Goal: Task Accomplishment & Management: Complete application form

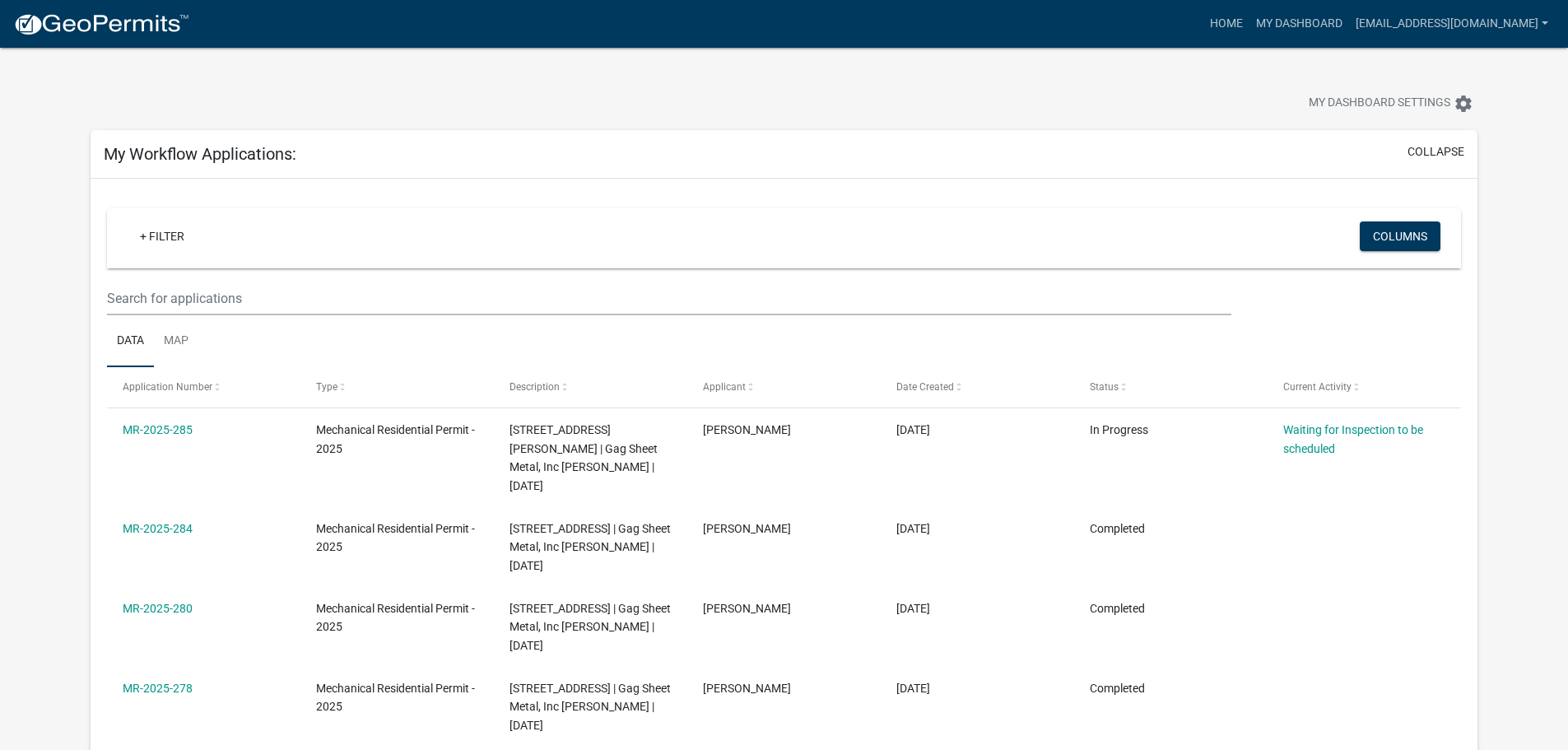
click at [120, 29] on img at bounding box center [101, 25] width 176 height 25
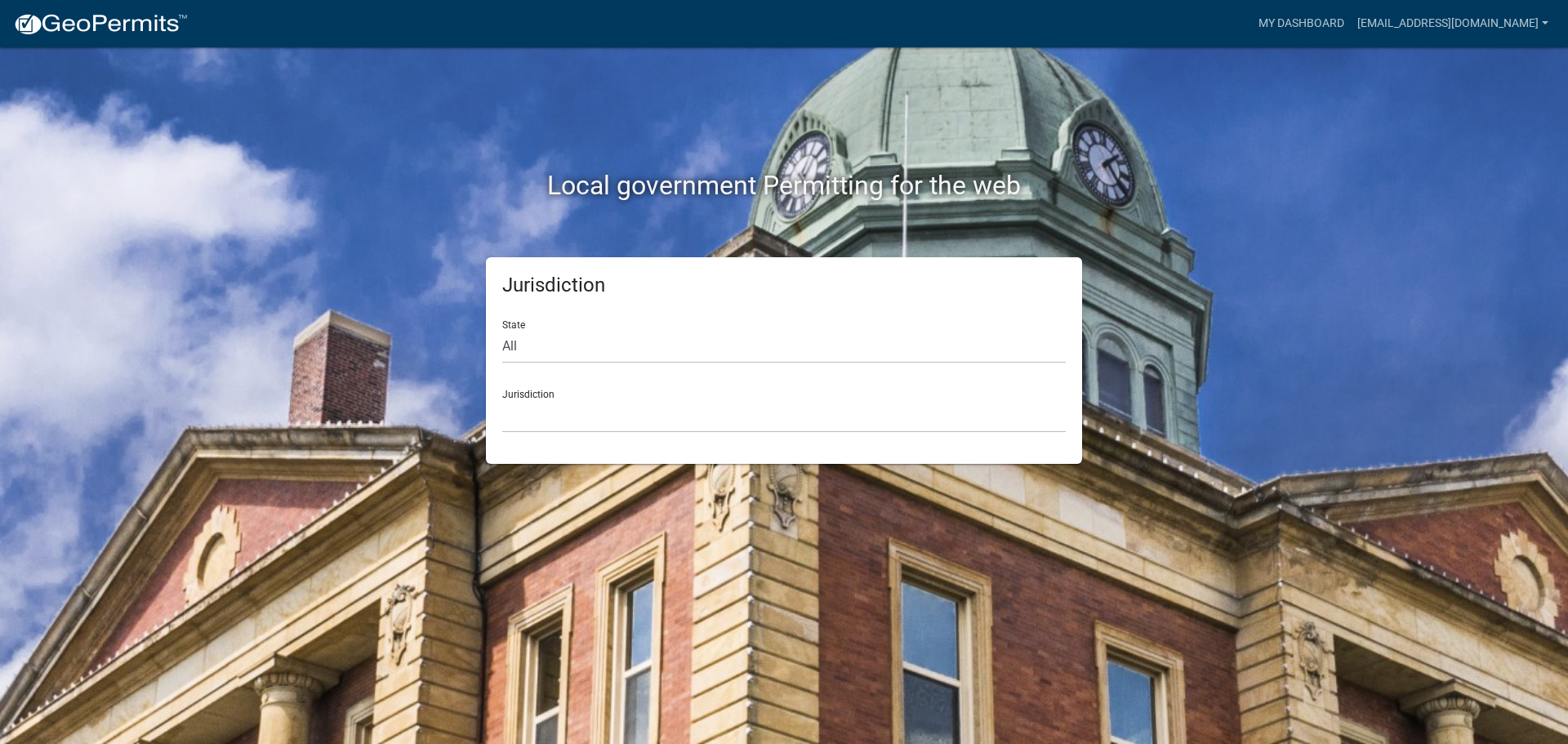
click at [668, 326] on div "State All [US_STATE] [US_STATE] [US_STATE] [US_STATE] [US_STATE] [US_STATE] [US…" at bounding box center [784, 335] width 564 height 57
click at [652, 349] on select "All Colorado Georgia Indiana Iowa Kansas Minnesota Ohio South Carolina Wisconsin" at bounding box center [784, 346] width 564 height 33
select select "Minnesota"
click at [503, 330] on select "All Colorado Georgia Indiana Iowa Kansas Minnesota Ohio South Carolina Wisconsin" at bounding box center [784, 346] width 564 height 33
click at [540, 430] on select "Becker County, Minnesota Benton County, Minnesota Carlton County, Minnesota Cit…" at bounding box center [784, 416] width 564 height 33
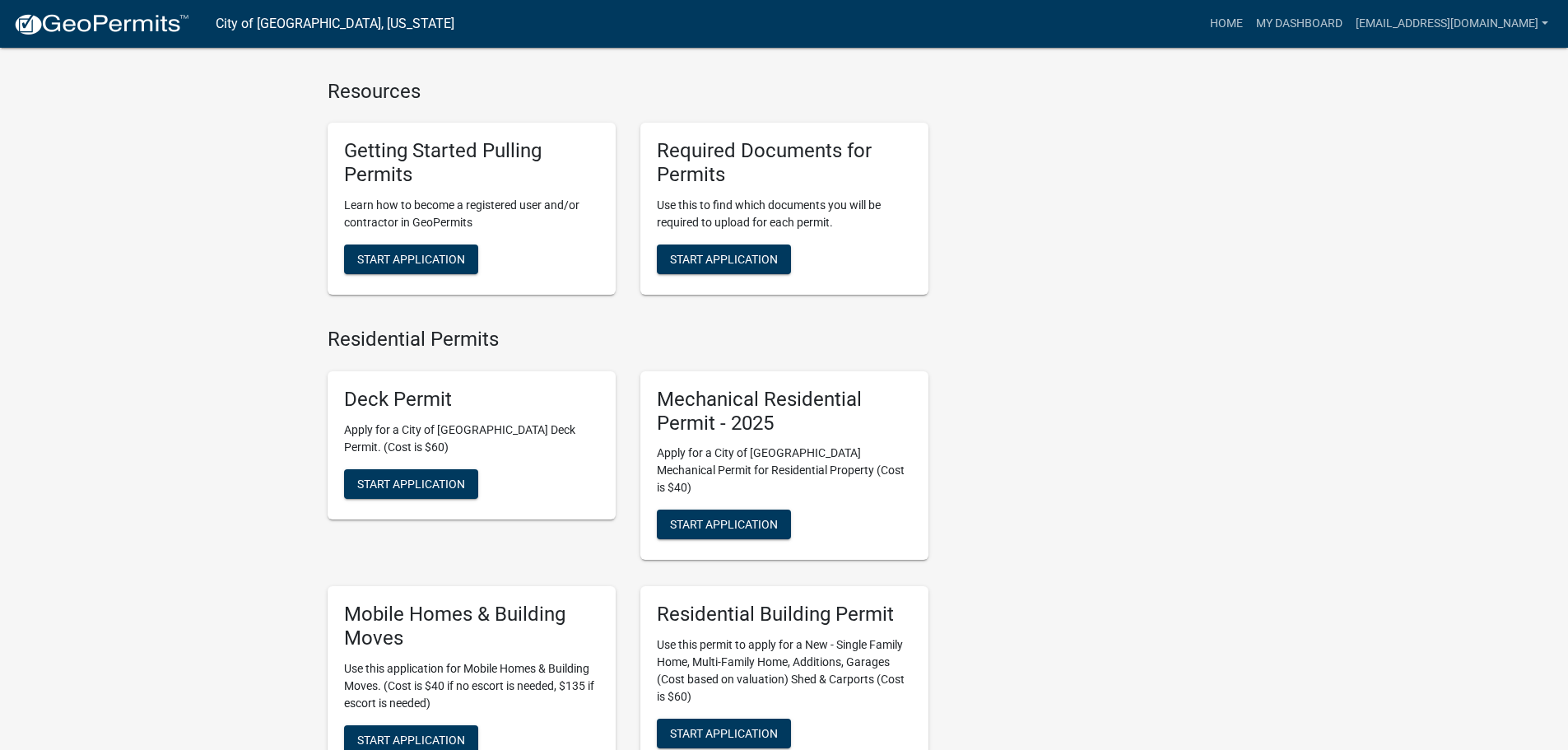
scroll to position [659, 0]
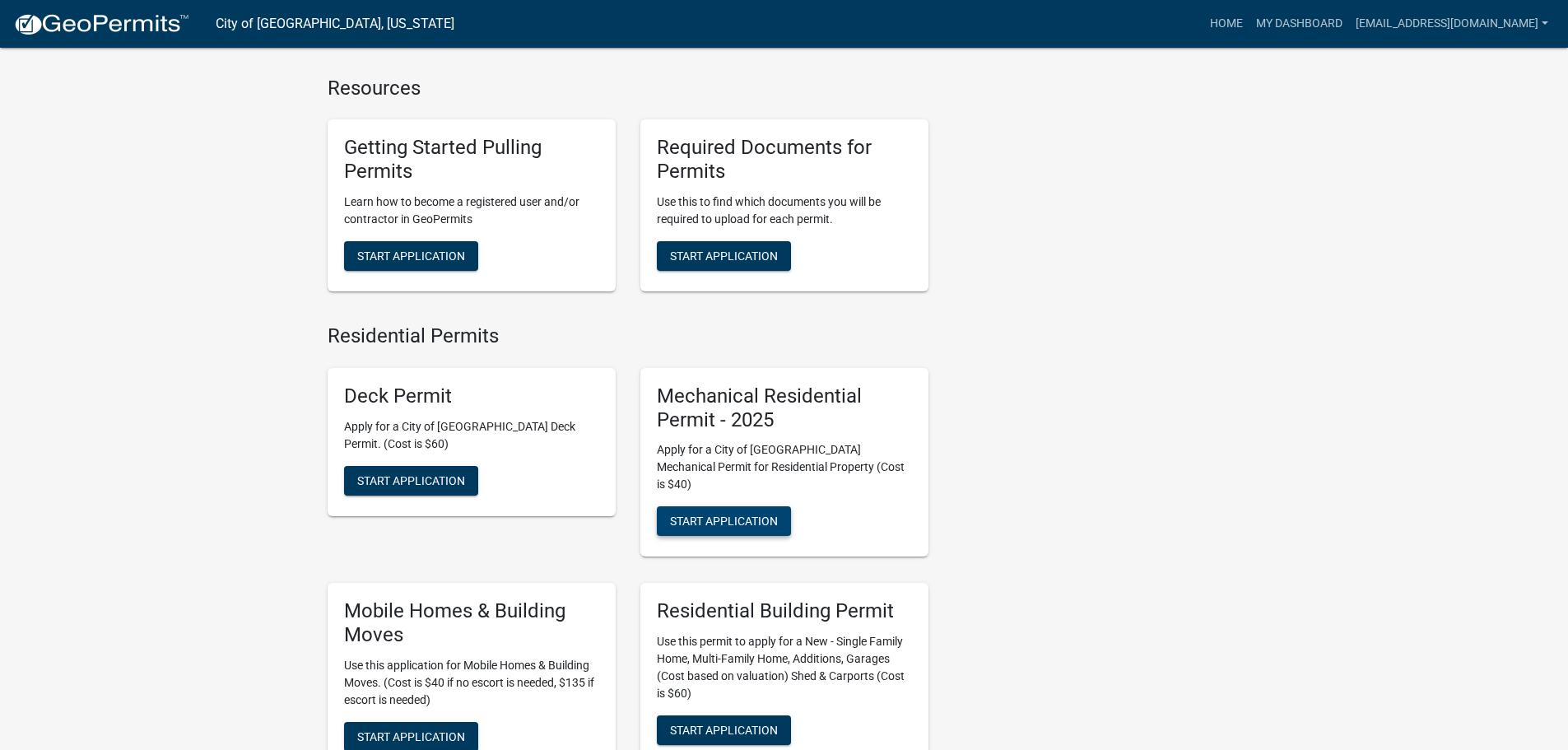
click at [725, 514] on span "Start Application" at bounding box center [724, 521] width 108 height 13
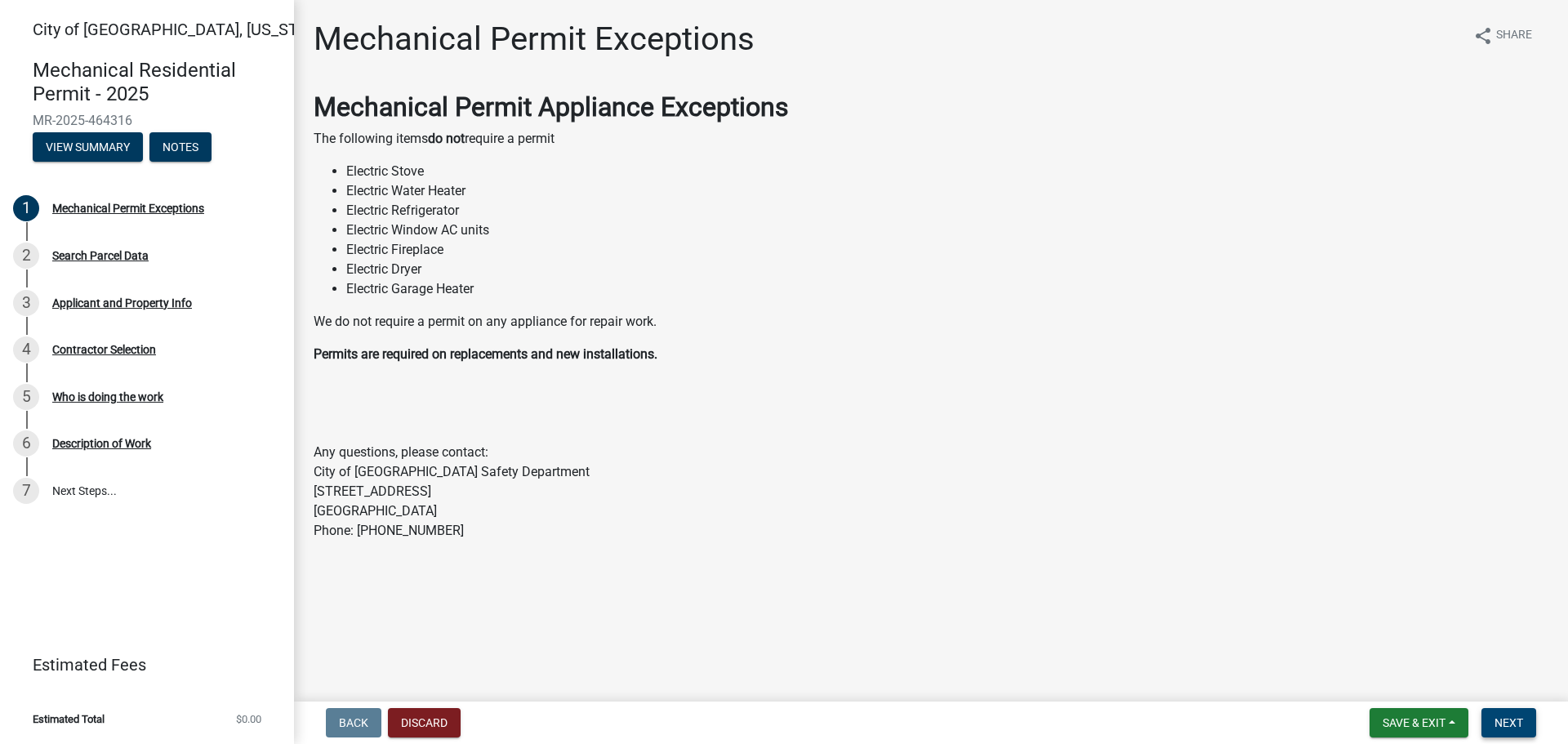
click at [1496, 728] on span "Next" at bounding box center [1509, 722] width 29 height 13
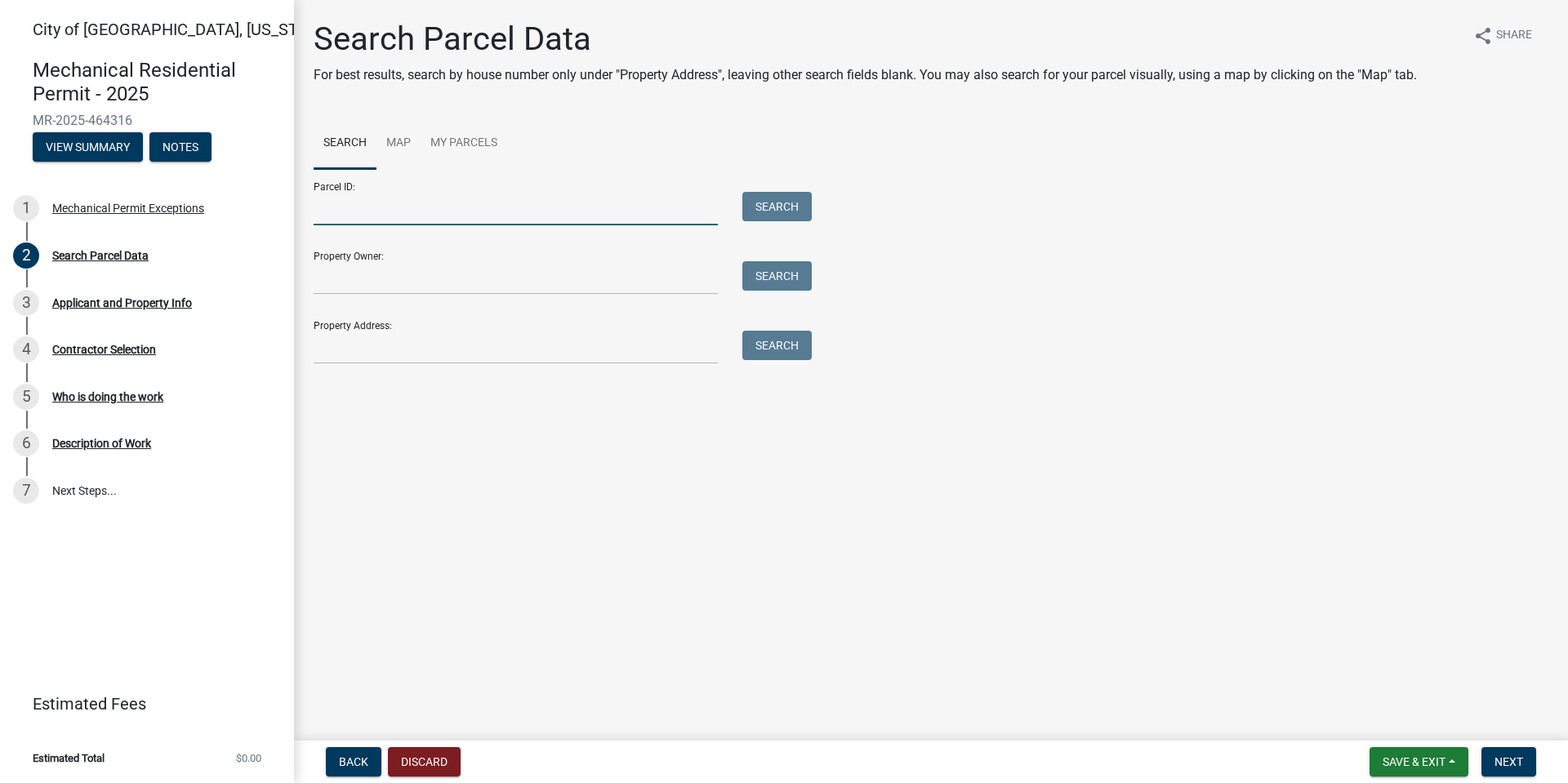
click at [368, 214] on input "Parcel ID:" at bounding box center [515, 209] width 404 height 33
click at [346, 340] on input "Property Address:" at bounding box center [515, 347] width 404 height 33
click at [356, 351] on input "1" at bounding box center [515, 347] width 404 height 33
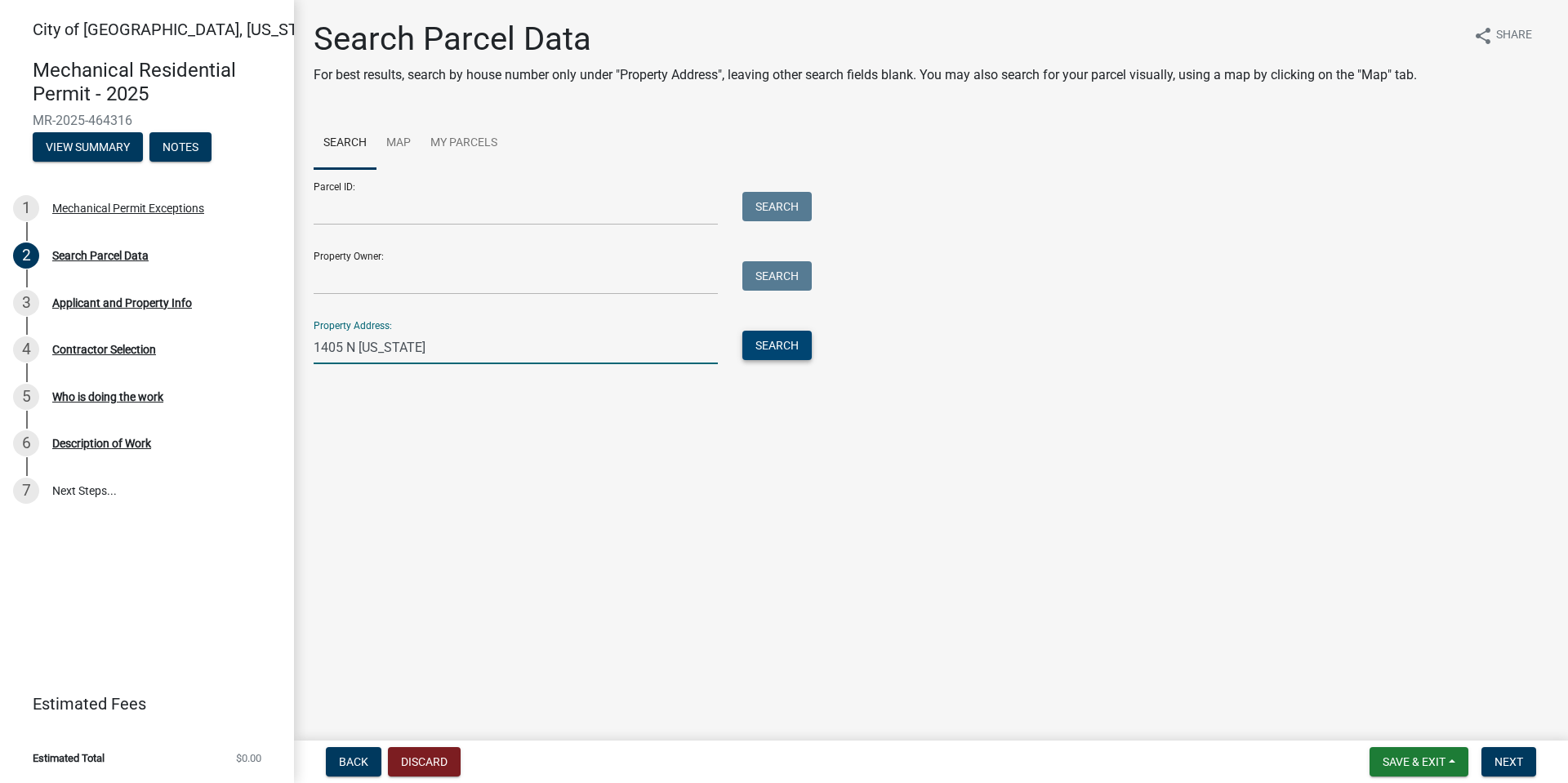
type input "1405 N Minnesota"
click at [810, 347] on button "Search" at bounding box center [777, 346] width 70 height 30
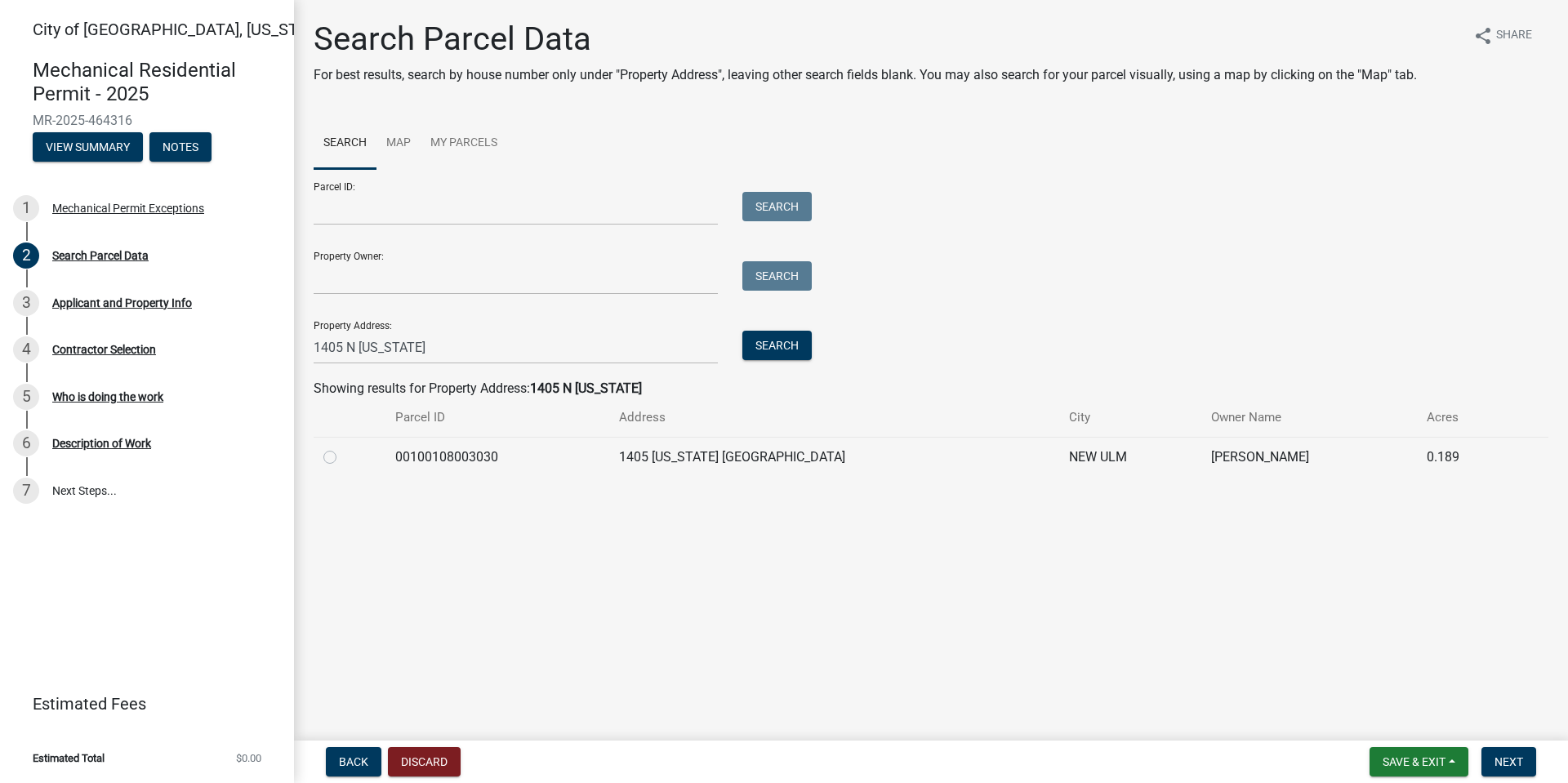
click at [343, 448] on label at bounding box center [343, 448] width 0 height 0
click at [343, 458] on input "radio" at bounding box center [348, 453] width 10 height 10
radio input "true"
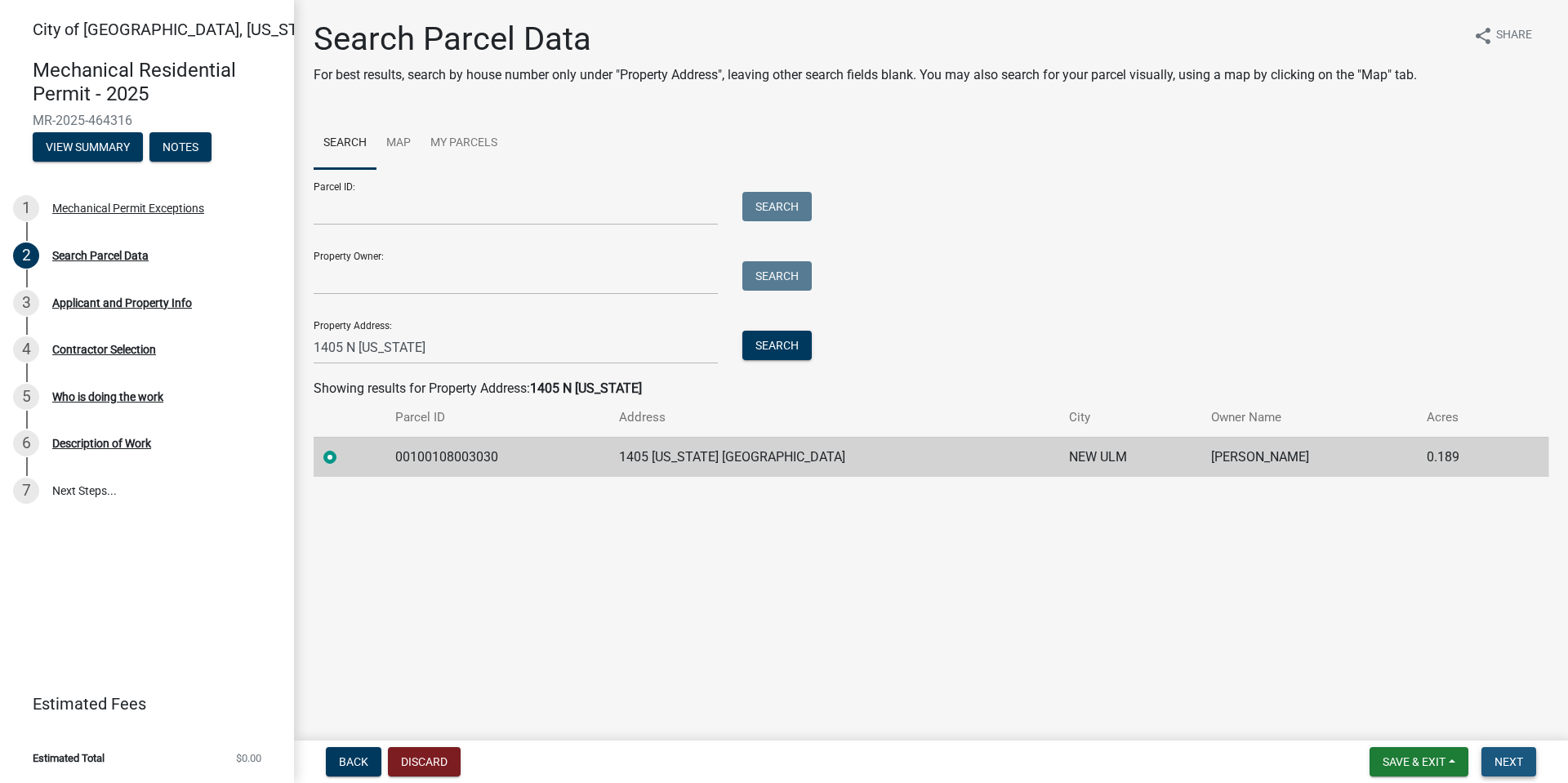
click at [1498, 744] on span "Next" at bounding box center [1509, 762] width 29 height 13
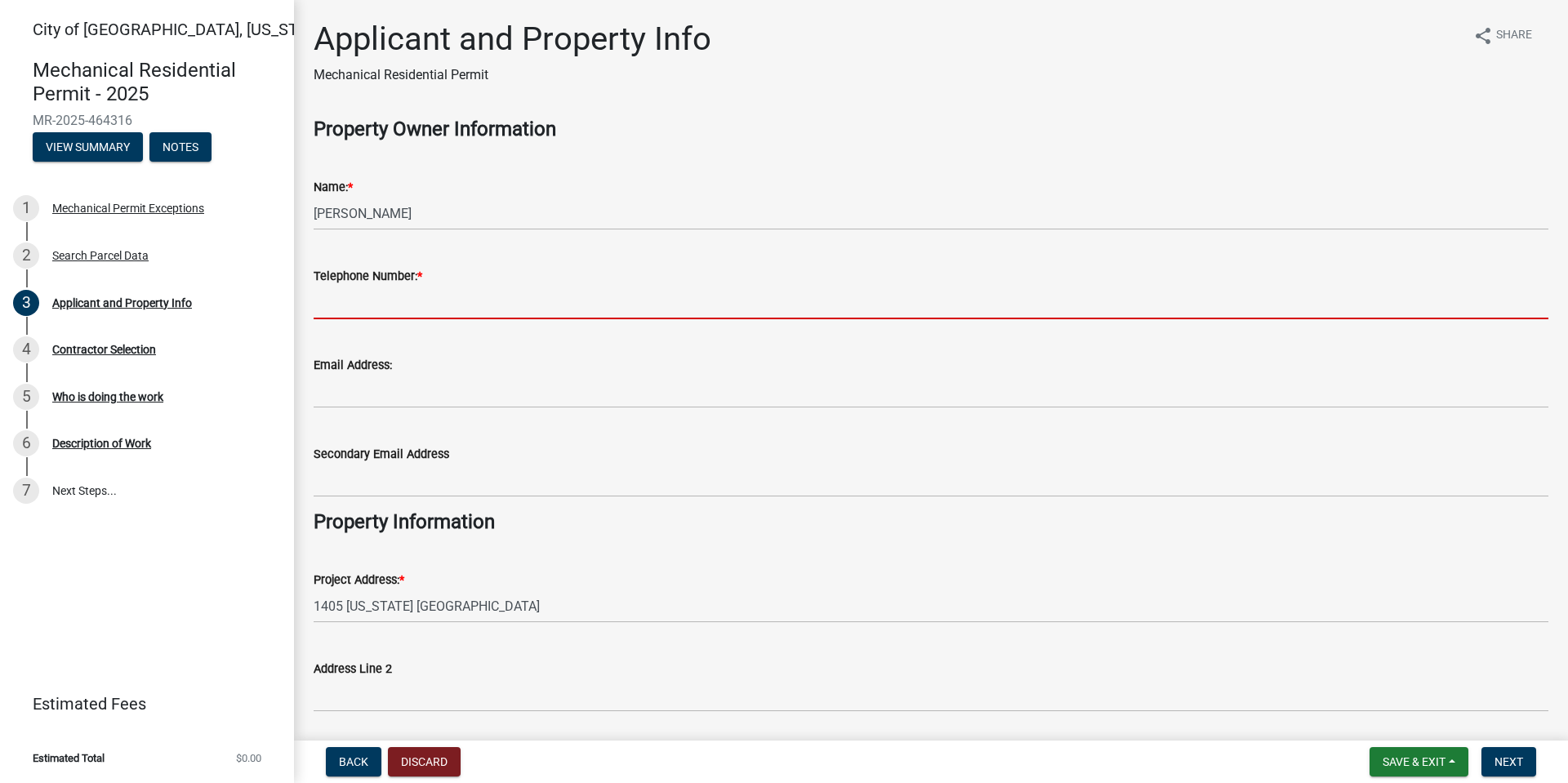
click at [344, 307] on input "Telephone Number: *" at bounding box center [930, 303] width 1235 height 33
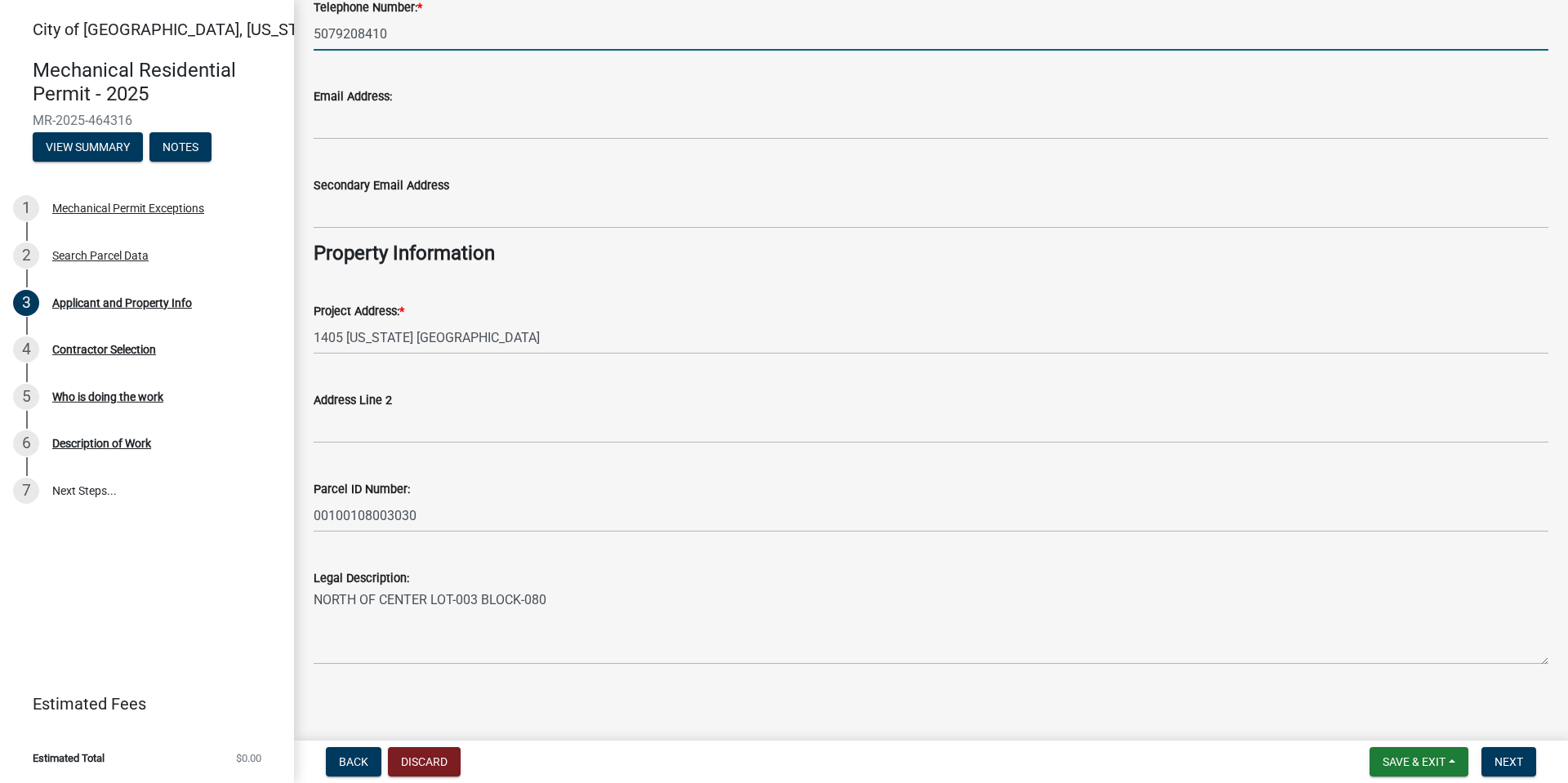
scroll to position [276, 0]
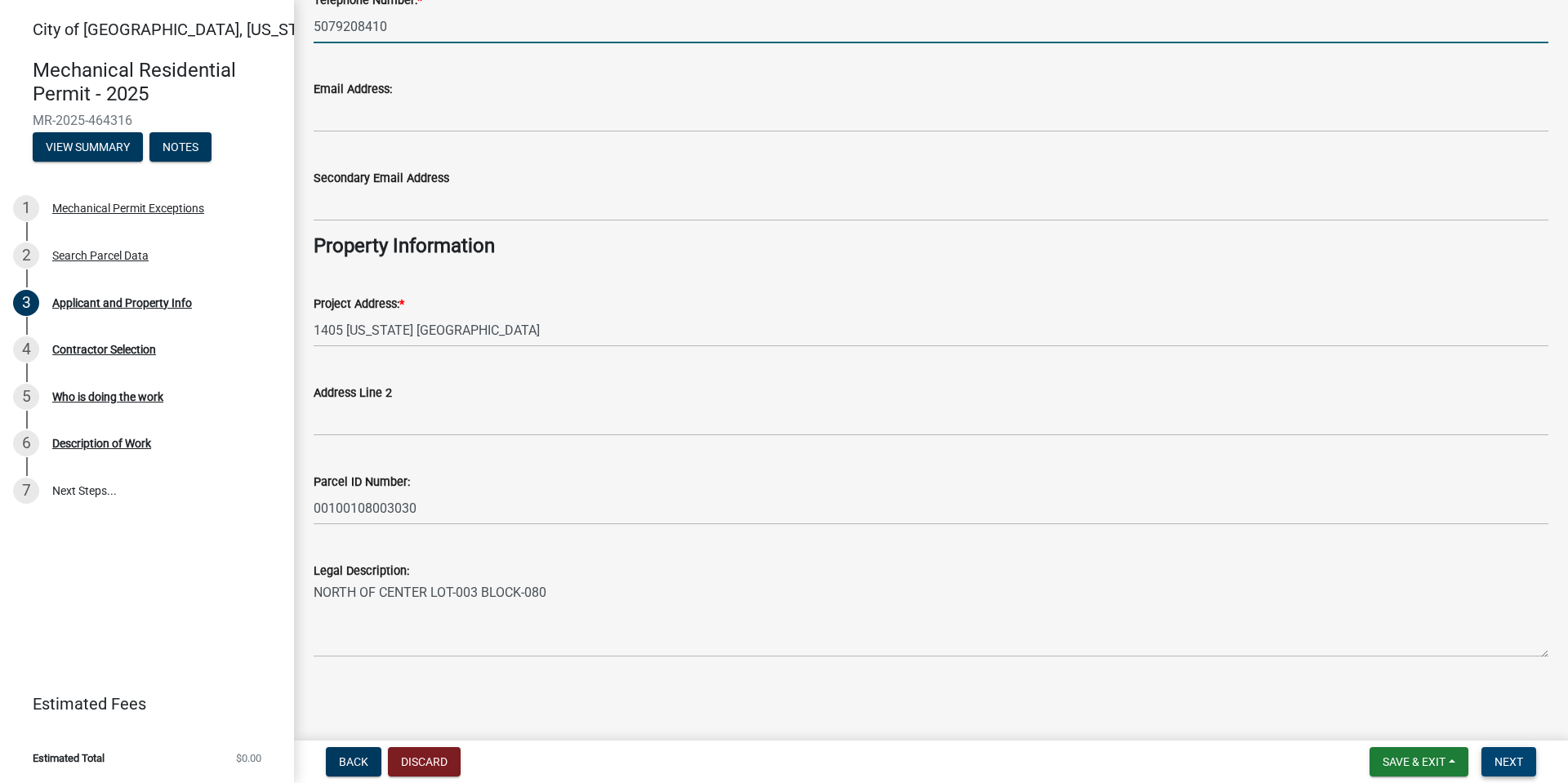
type input "5079208410"
click at [1516, 744] on span "Next" at bounding box center [1509, 762] width 29 height 13
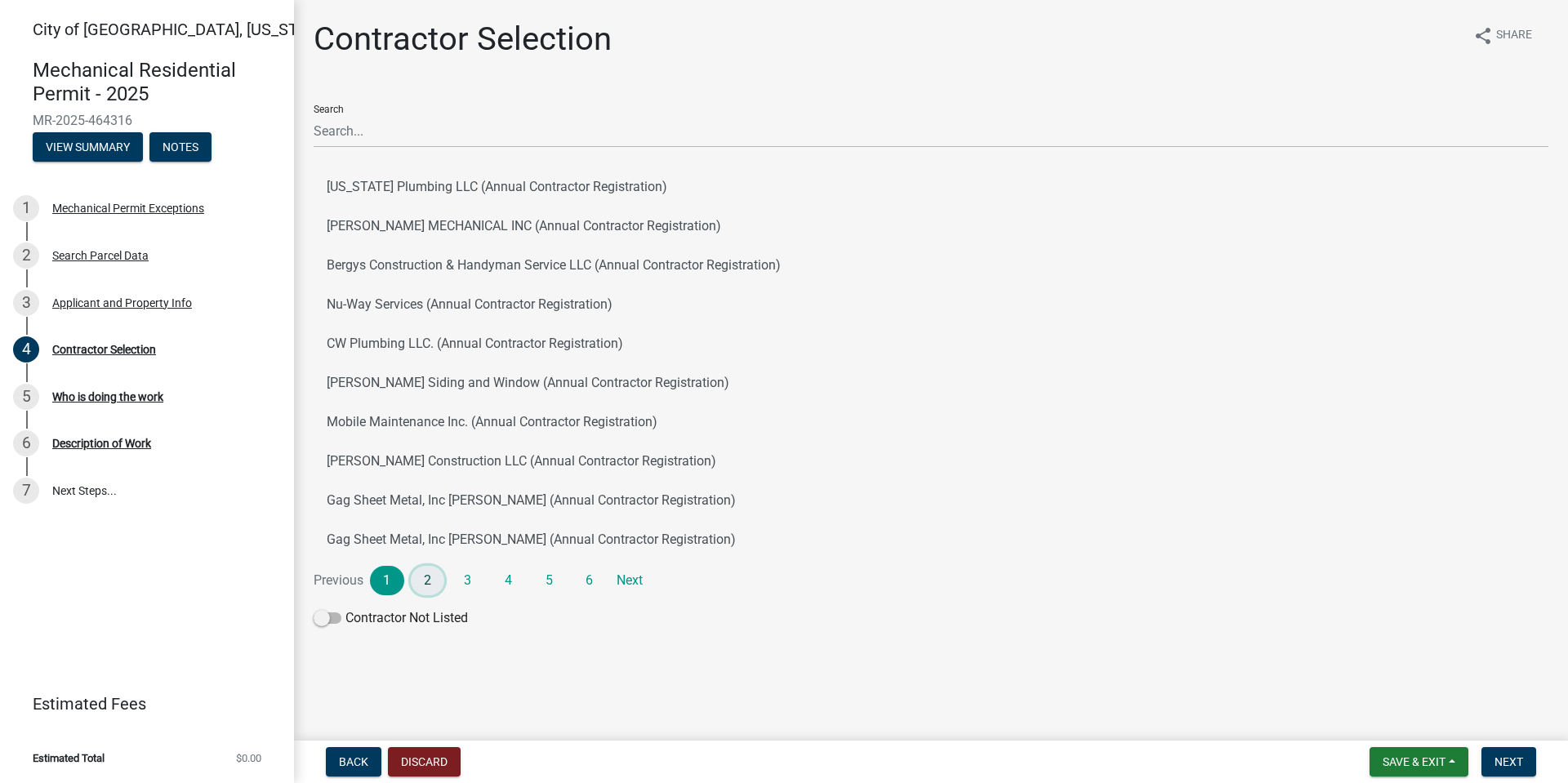
click at [431, 579] on link "2" at bounding box center [428, 581] width 34 height 30
click at [410, 501] on button "Gag Sheet Metal, Inc Eric Swenson (Annual Contractor Registration)" at bounding box center [930, 500] width 1235 height 39
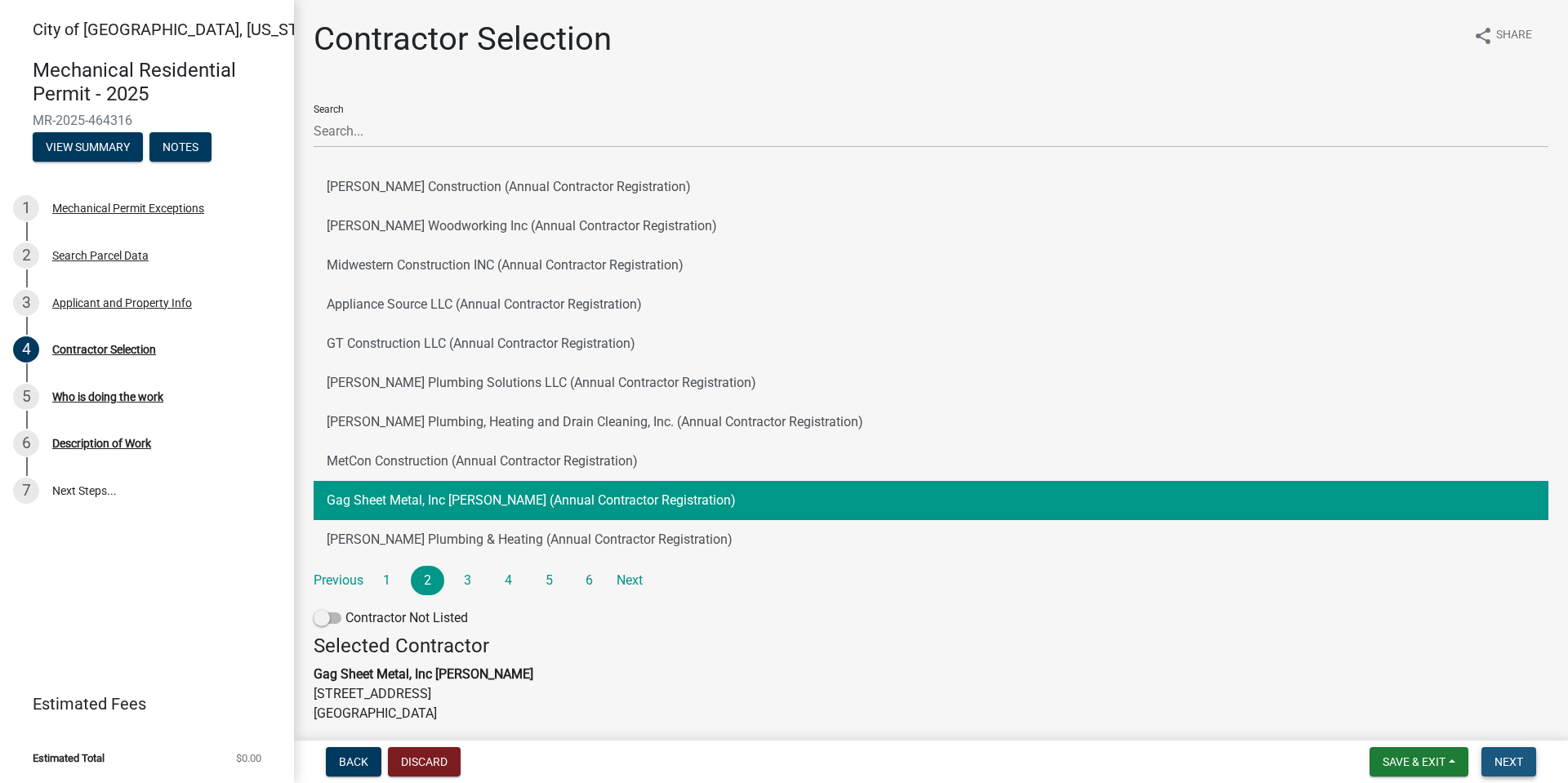
click at [1500, 744] on span "Next" at bounding box center [1509, 762] width 29 height 13
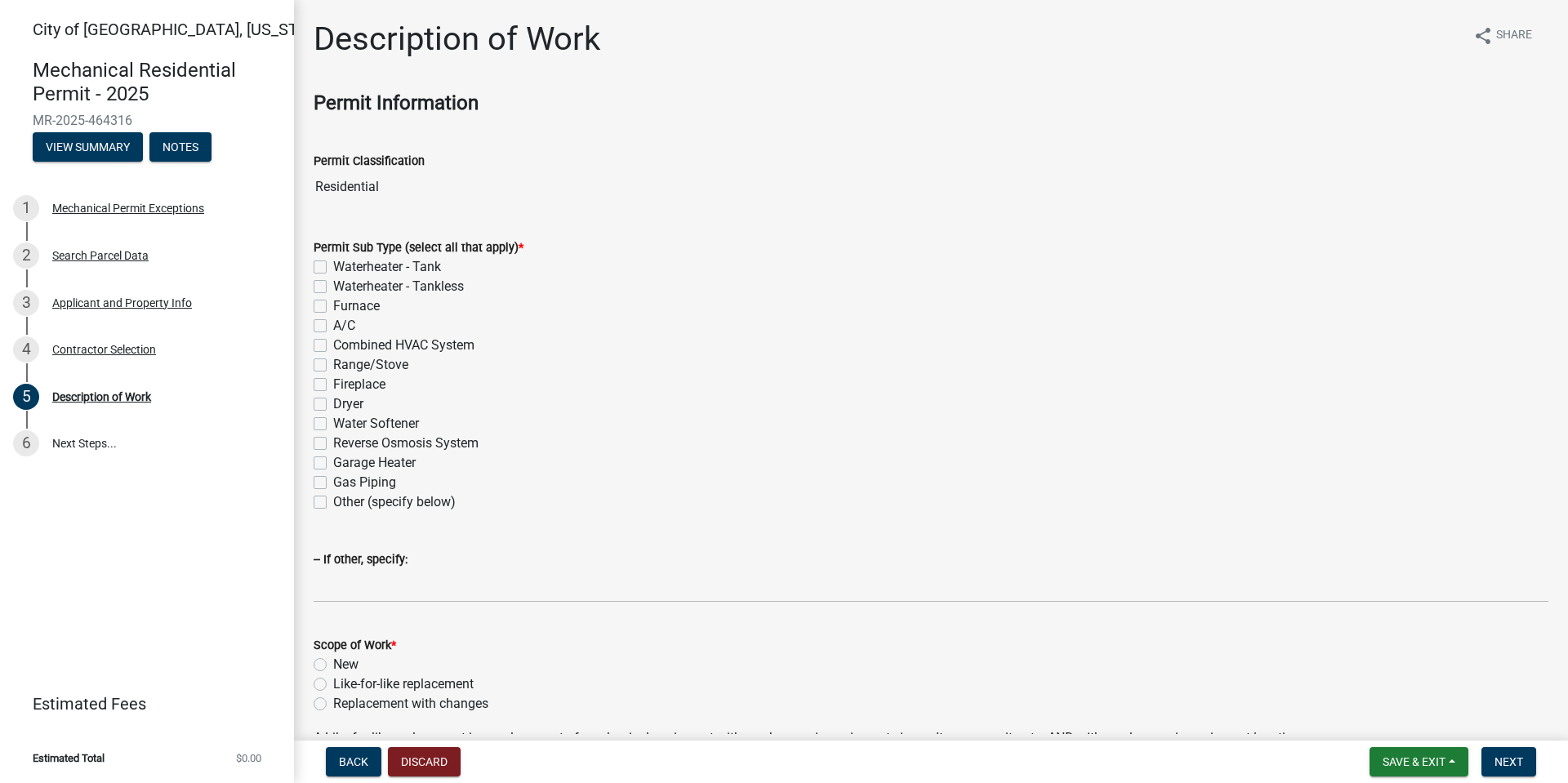
click at [333, 271] on label "Waterheater - Tank" at bounding box center [387, 267] width 108 height 19
click at [333, 268] on input "Waterheater - Tank" at bounding box center [339, 263] width 10 height 10
checkbox input "true"
checkbox input "false"
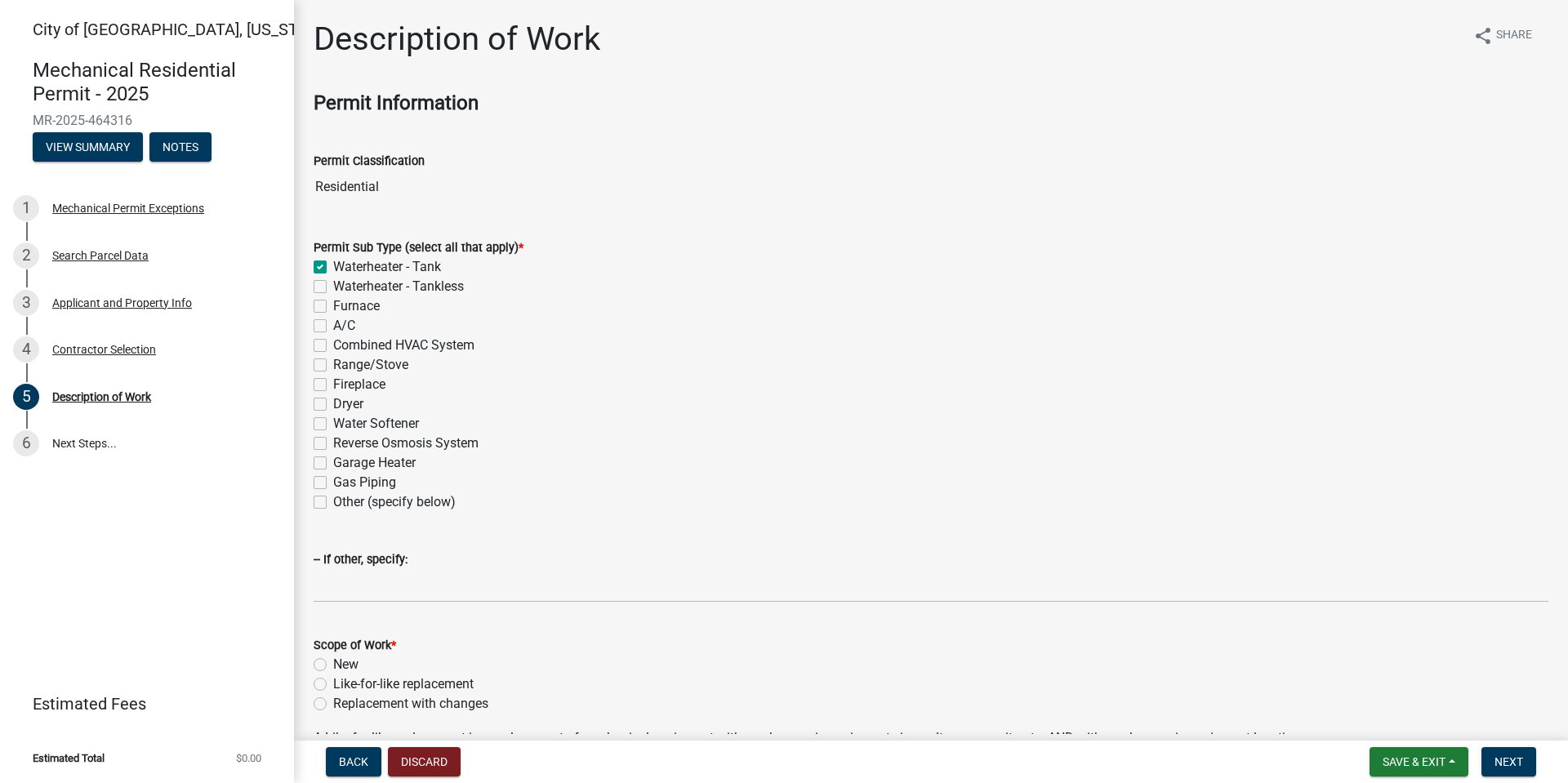
checkbox input "false"
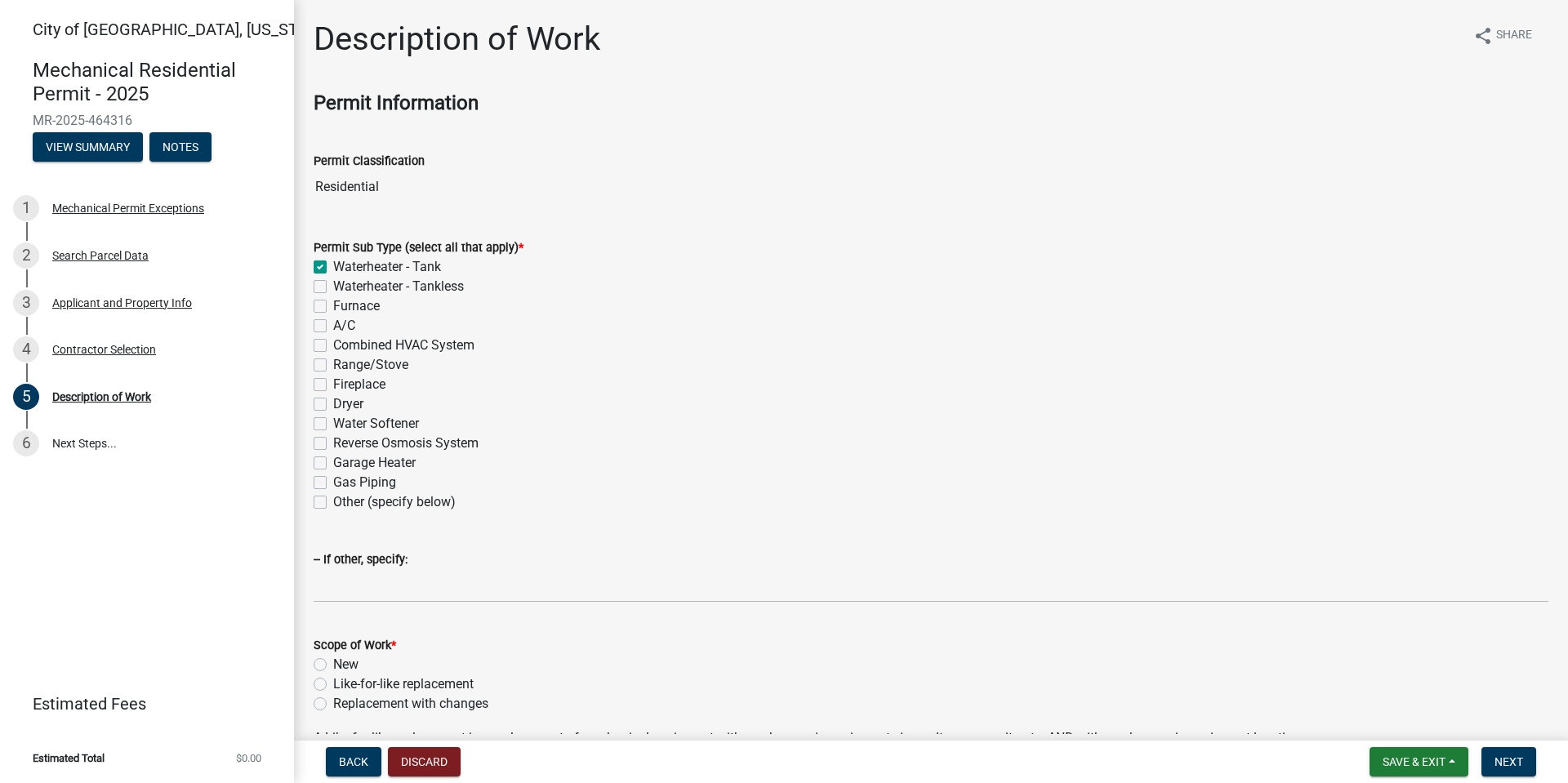
checkbox input "false"
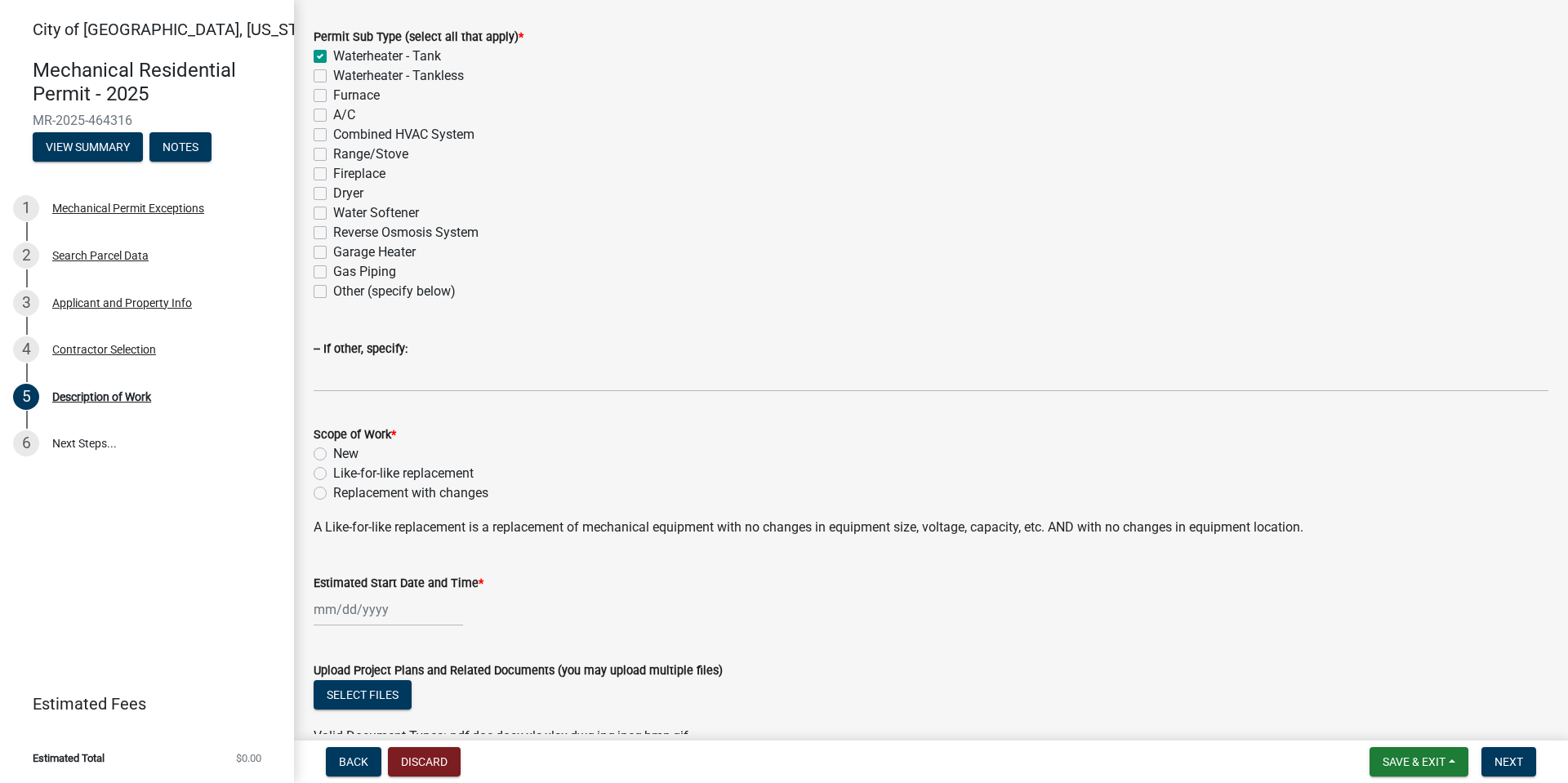
scroll to position [245, 0]
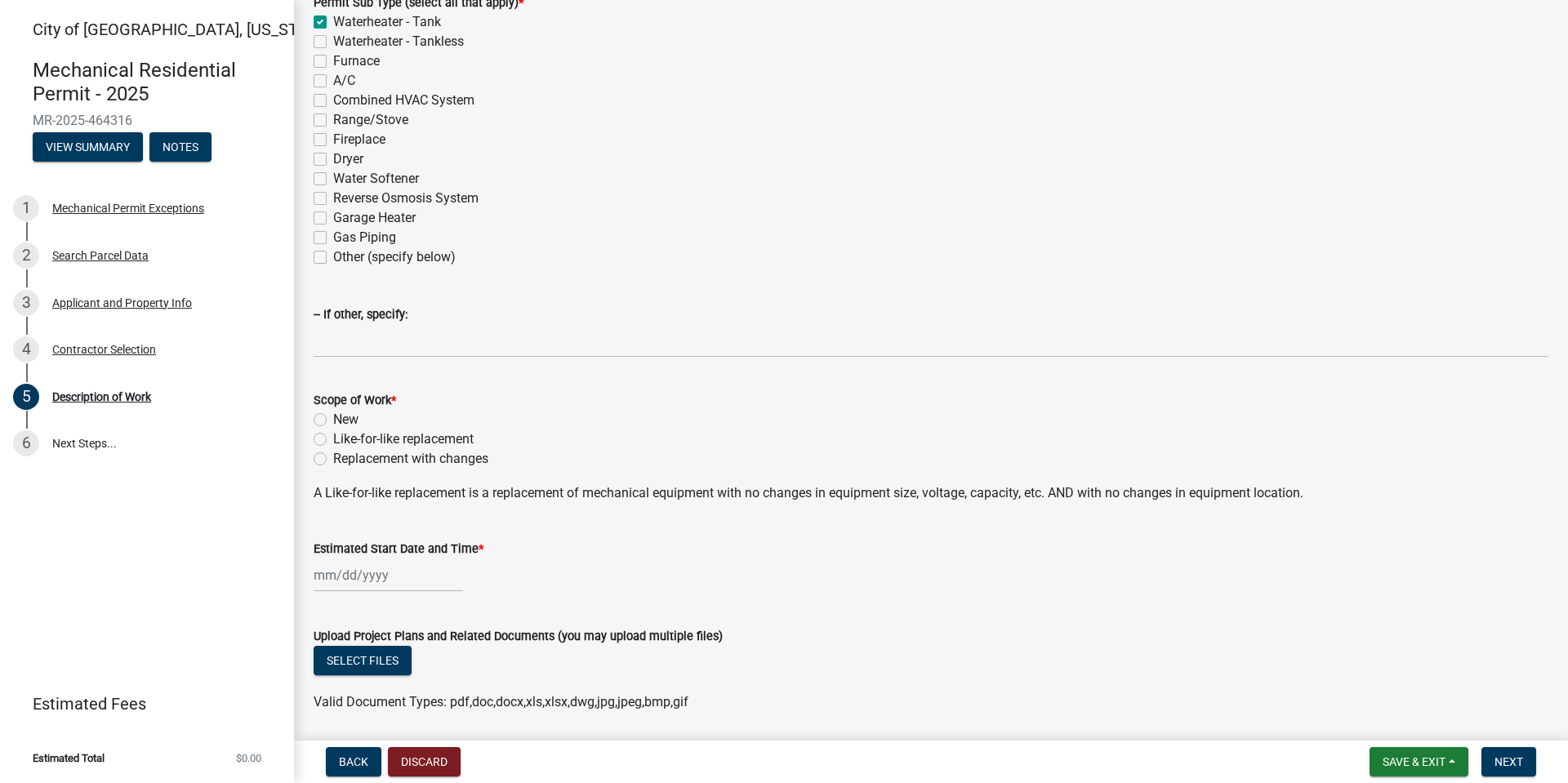
click at [333, 439] on label "Like-for-like replacement" at bounding box center [403, 439] width 140 height 19
click at [333, 439] on input "Like-for-like replacement" at bounding box center [339, 435] width 10 height 10
radio input "true"
click at [332, 579] on div at bounding box center [387, 575] width 149 height 33
select select "8"
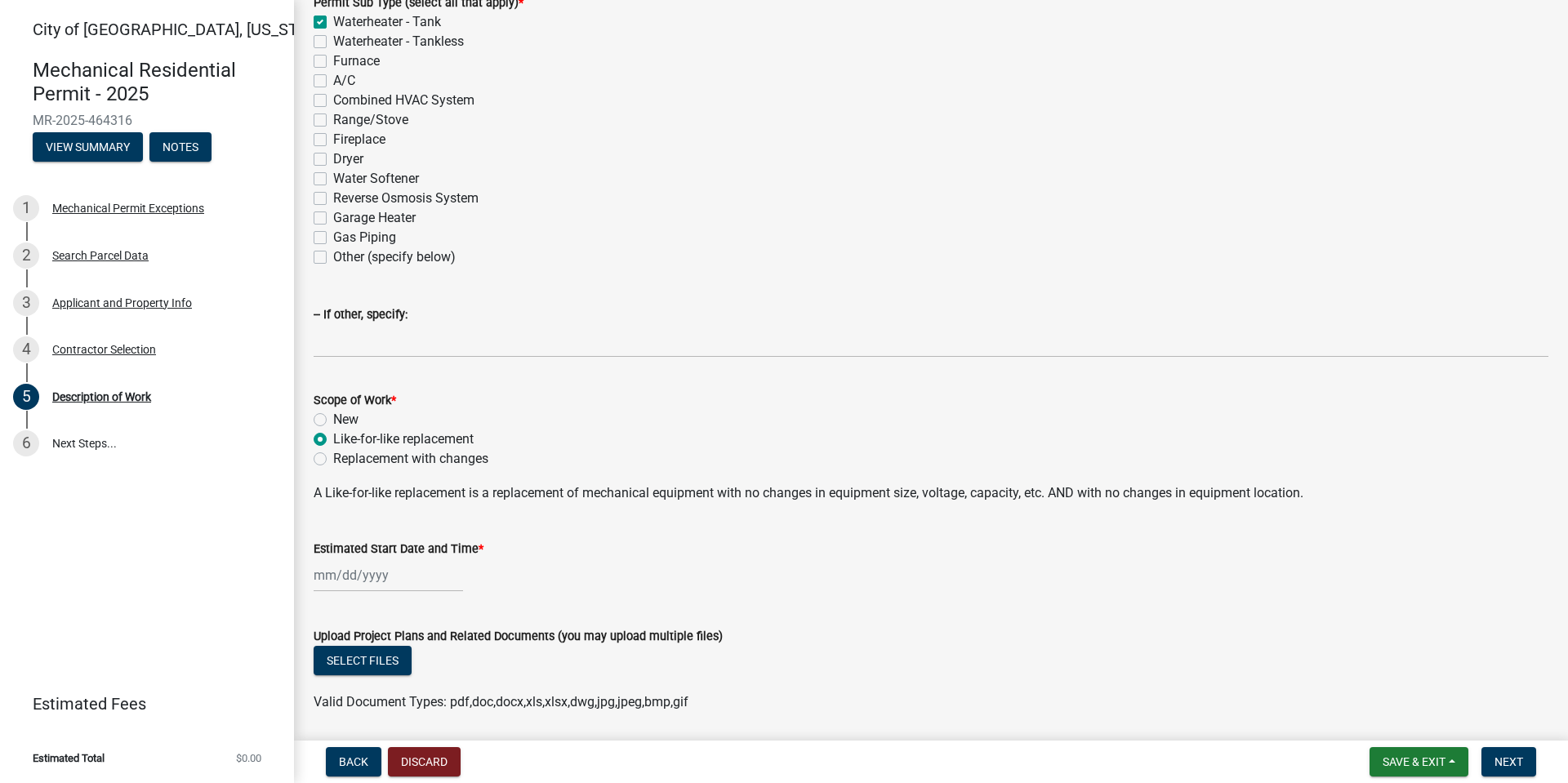
select select "2025"
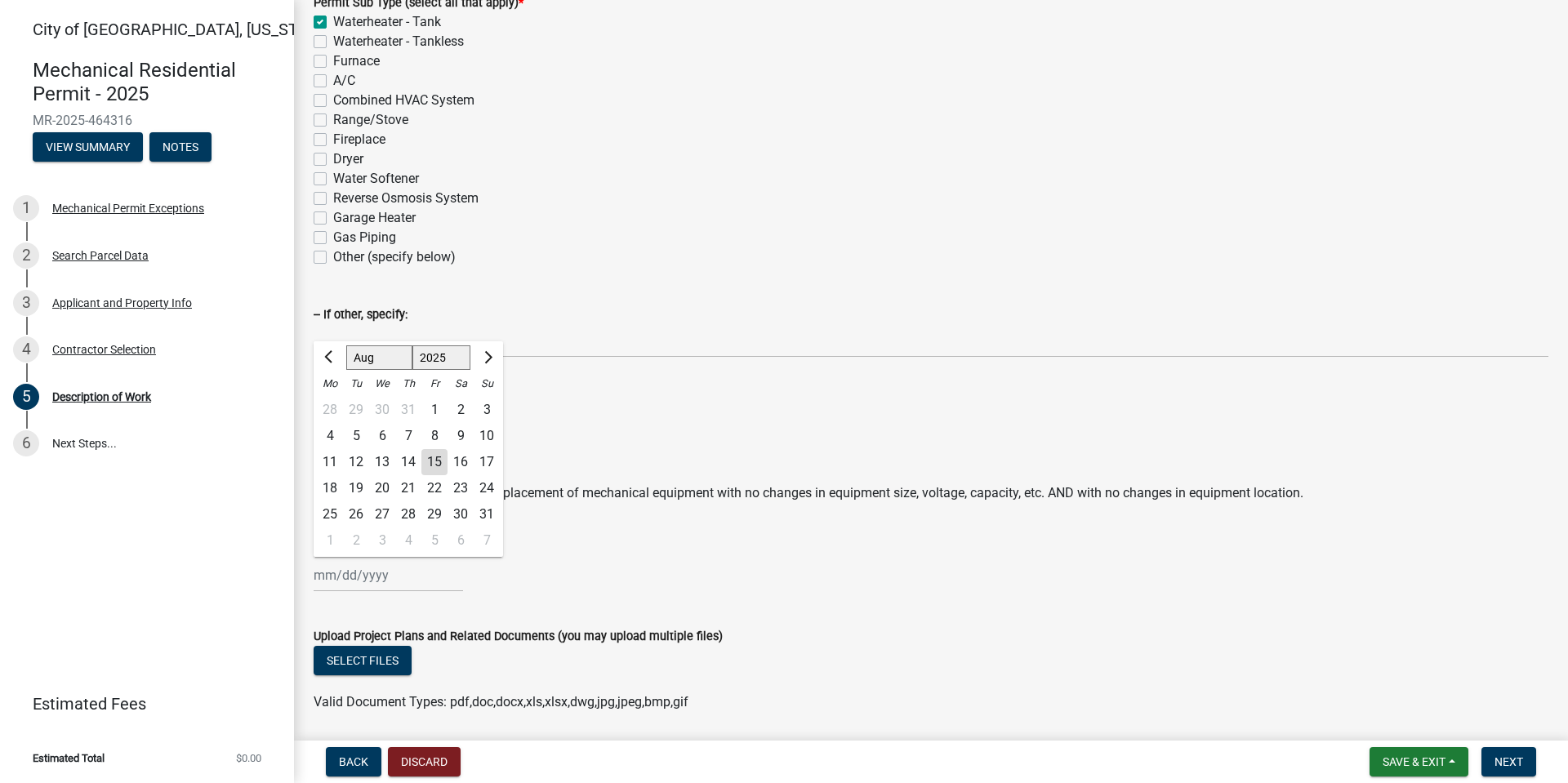
click at [436, 464] on div "15" at bounding box center [435, 463] width 26 height 26
type input "[DATE]"
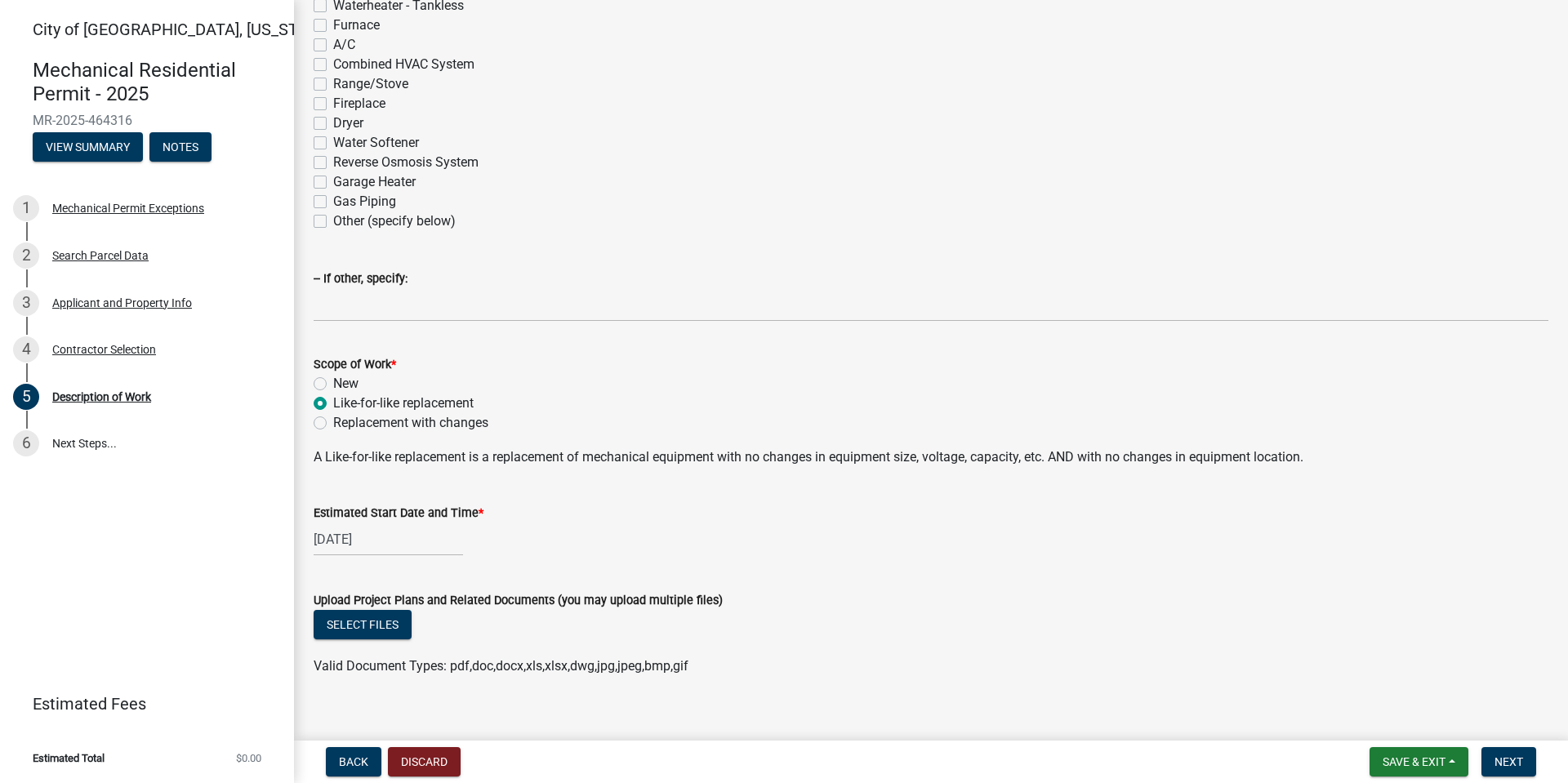
scroll to position [301, 0]
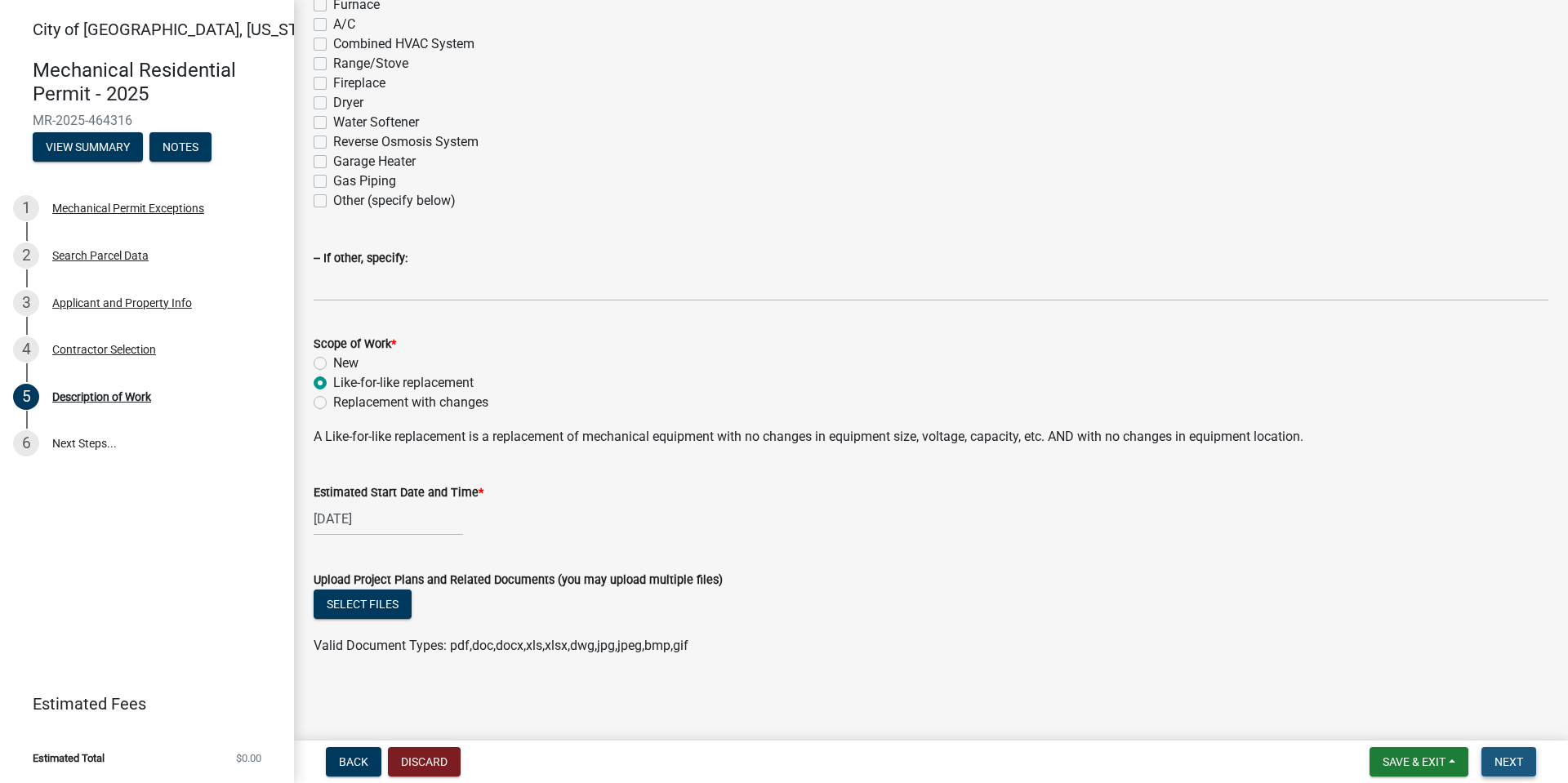
click at [1502, 744] on span "Next" at bounding box center [1509, 762] width 29 height 13
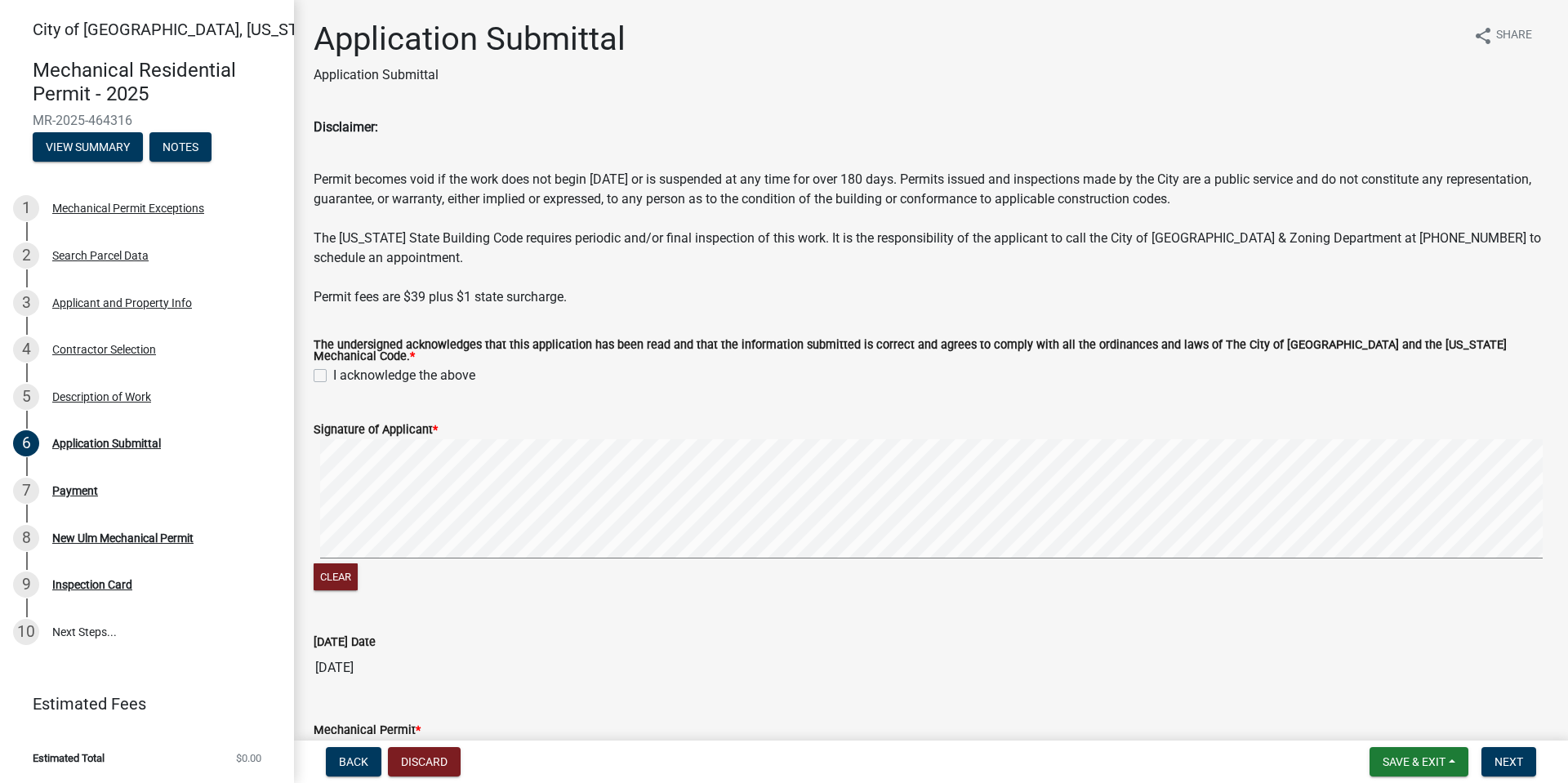
click at [333, 372] on label "I acknowledge the above" at bounding box center [404, 375] width 142 height 19
click at [333, 372] on input "I acknowledge the above" at bounding box center [339, 371] width 10 height 10
checkbox input "true"
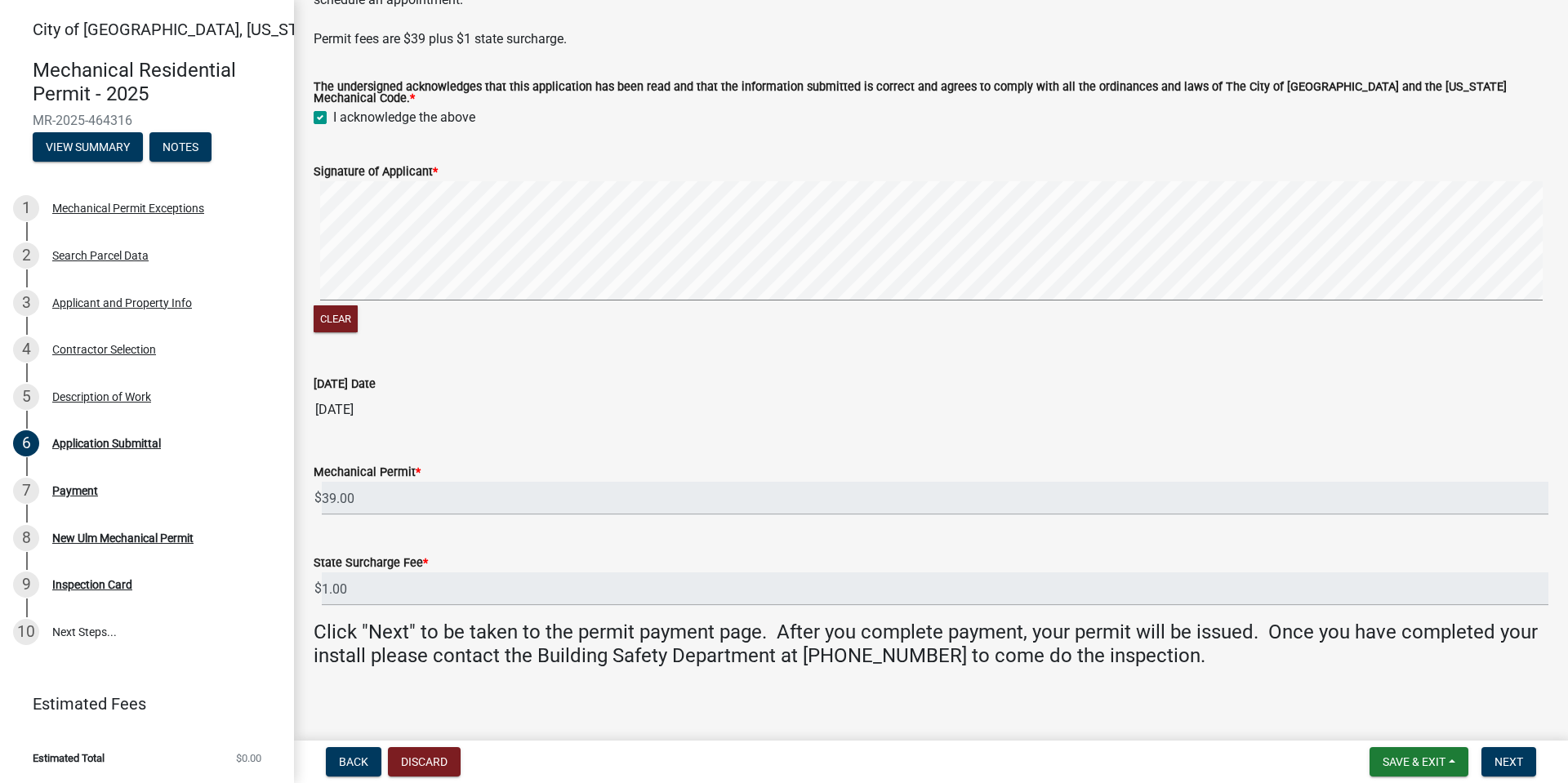
scroll to position [261, 0]
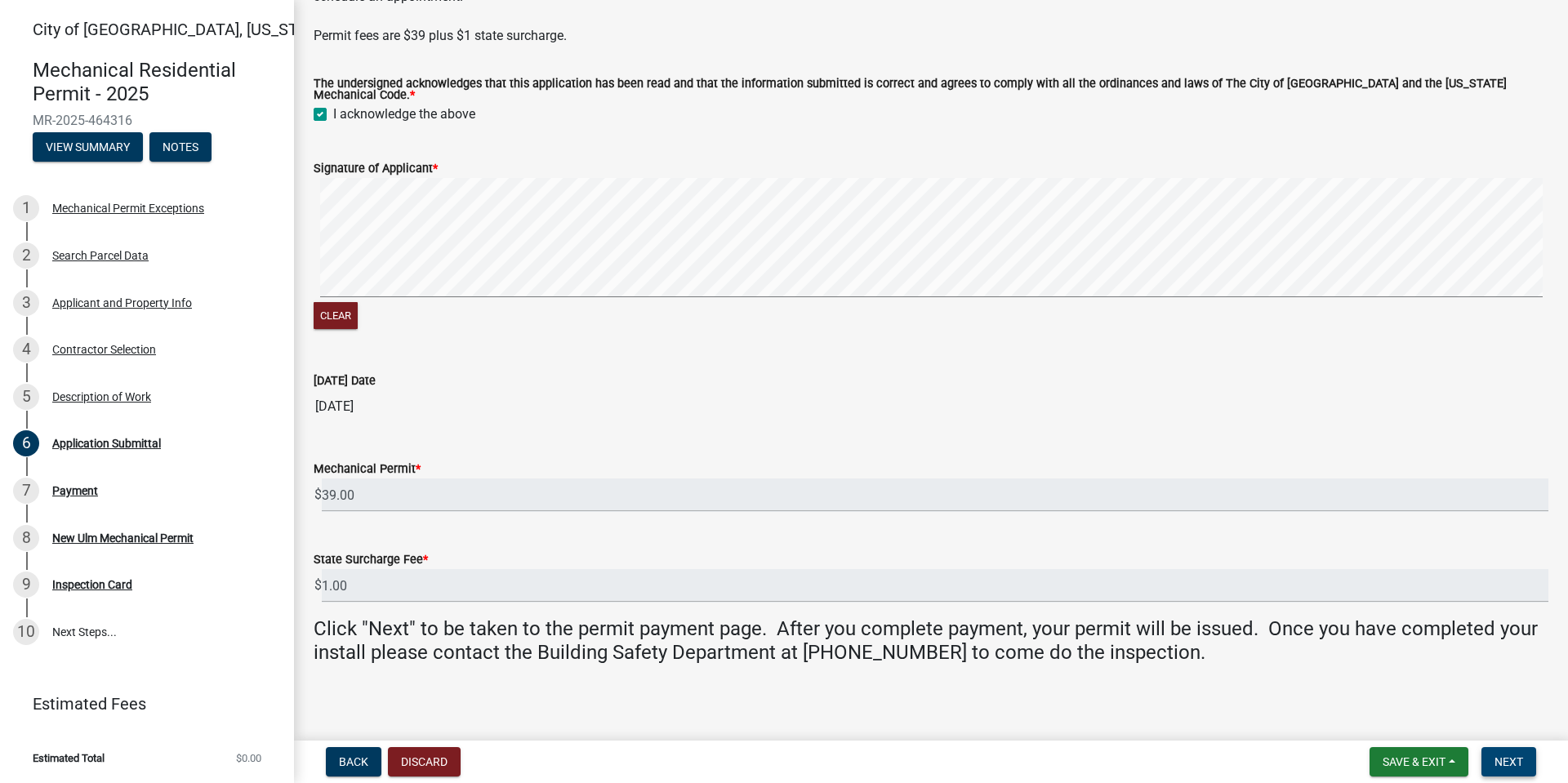
click at [1523, 744] on button "Next" at bounding box center [1509, 762] width 55 height 30
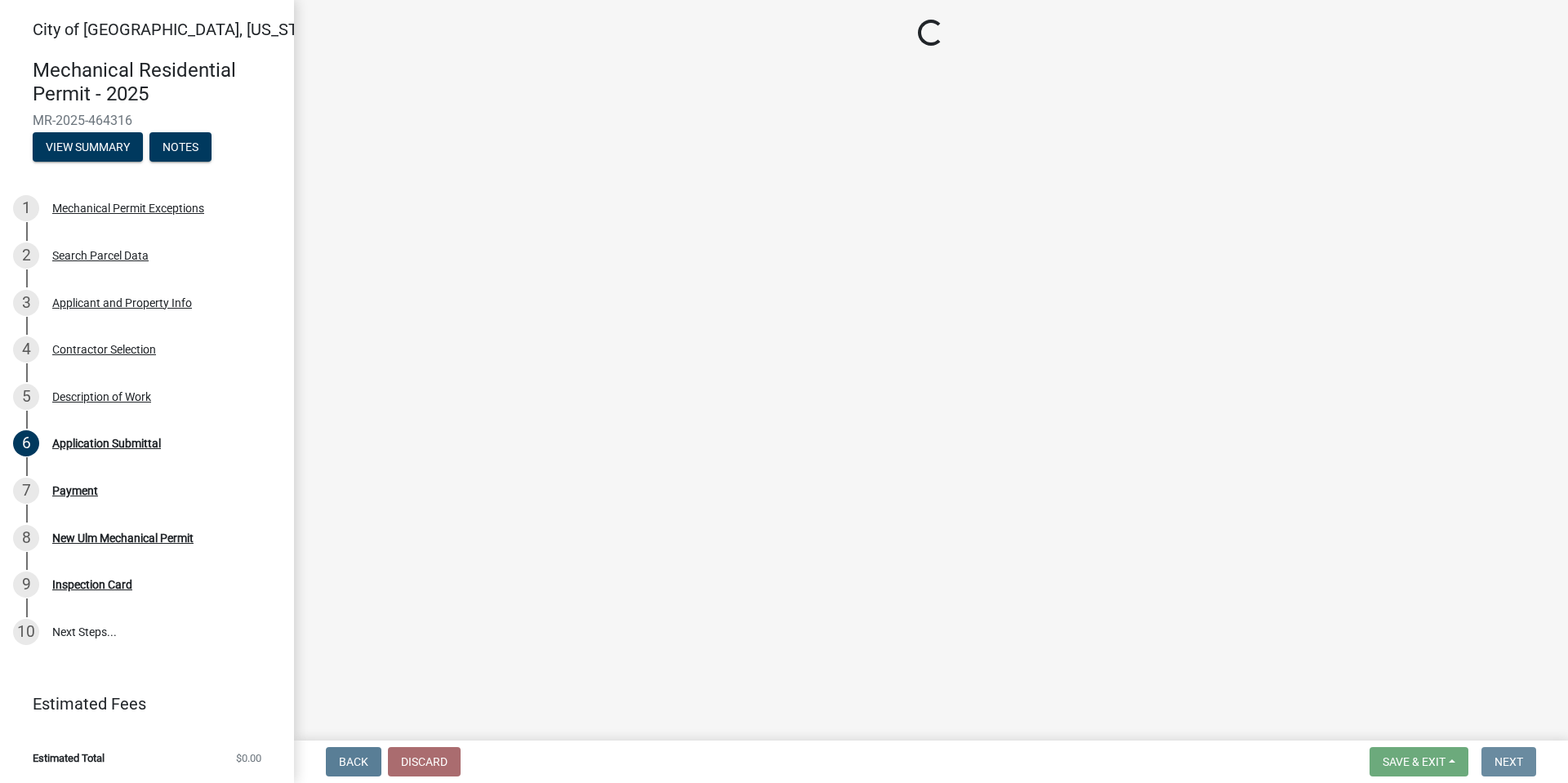
scroll to position [0, 0]
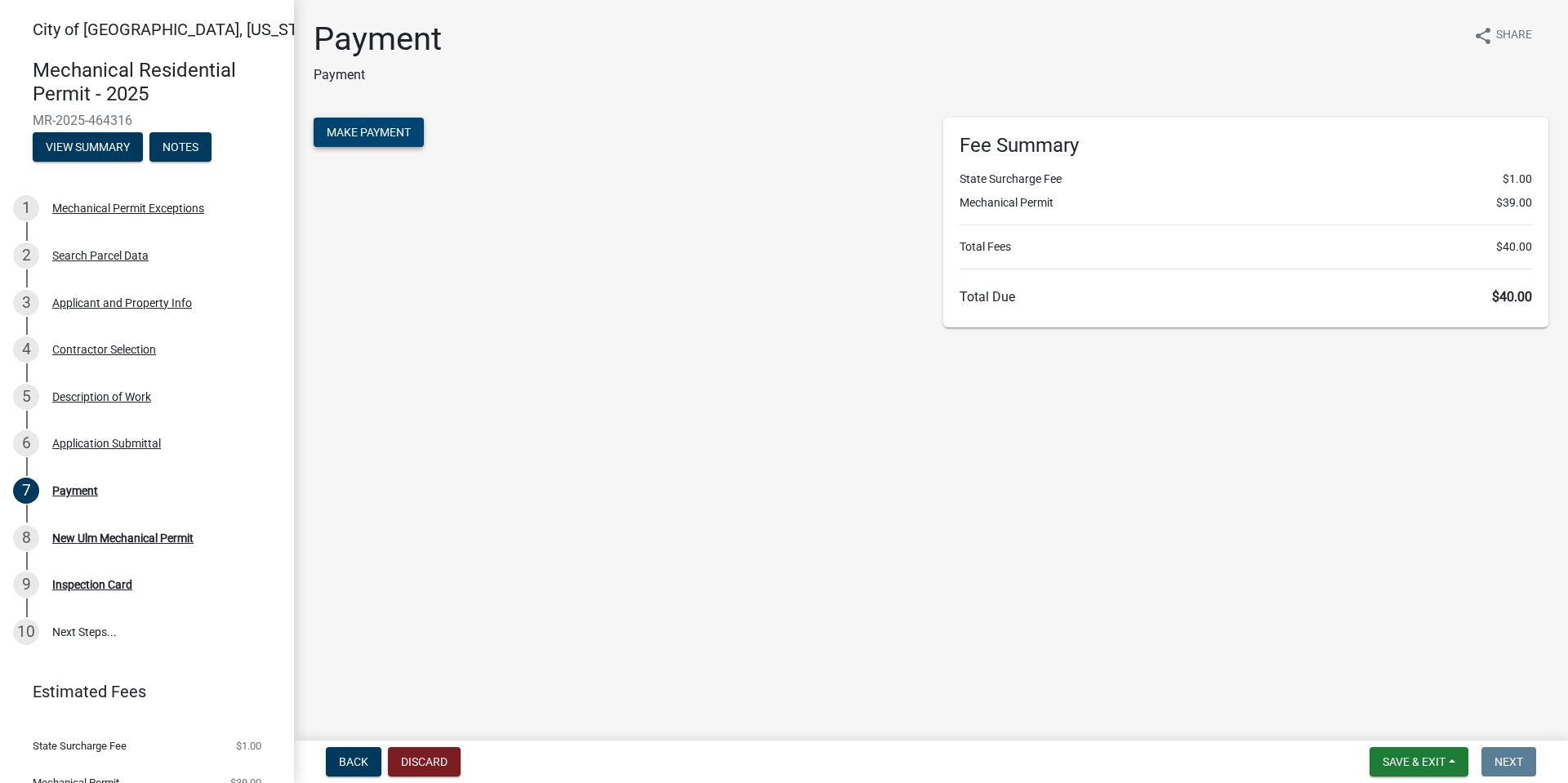
click at [384, 133] on span "Make Payment" at bounding box center [368, 132] width 84 height 13
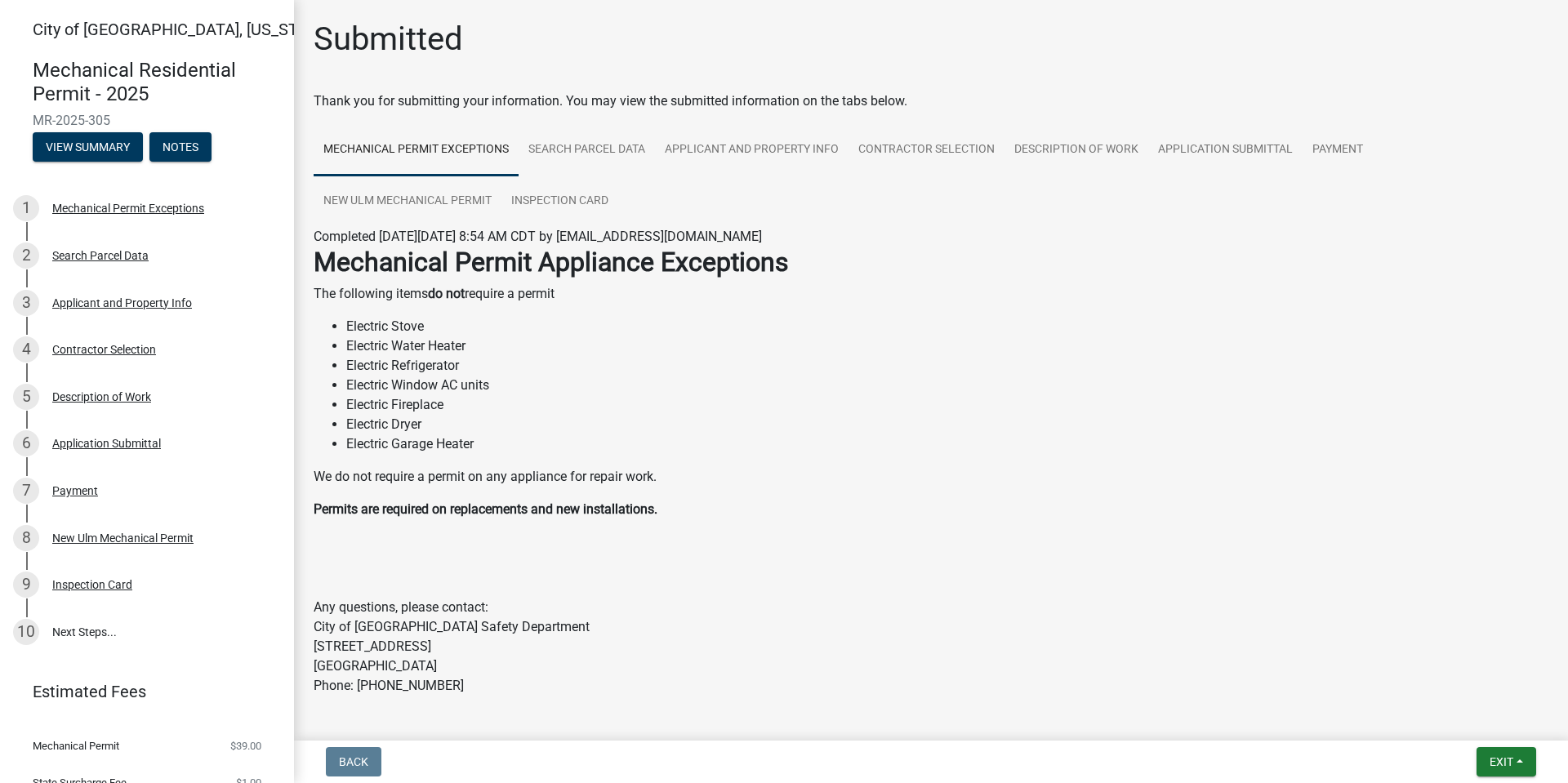
drag, startPoint x: 113, startPoint y: 120, endPoint x: 37, endPoint y: 118, distance: 76.0
click at [37, 118] on span "MR-2025-305" at bounding box center [147, 120] width 229 height 16
copy span "MR-2025-305"
click at [1501, 767] on span "Exit" at bounding box center [1501, 762] width 24 height 13
click at [1437, 723] on button "Save & Exit" at bounding box center [1471, 719] width 131 height 39
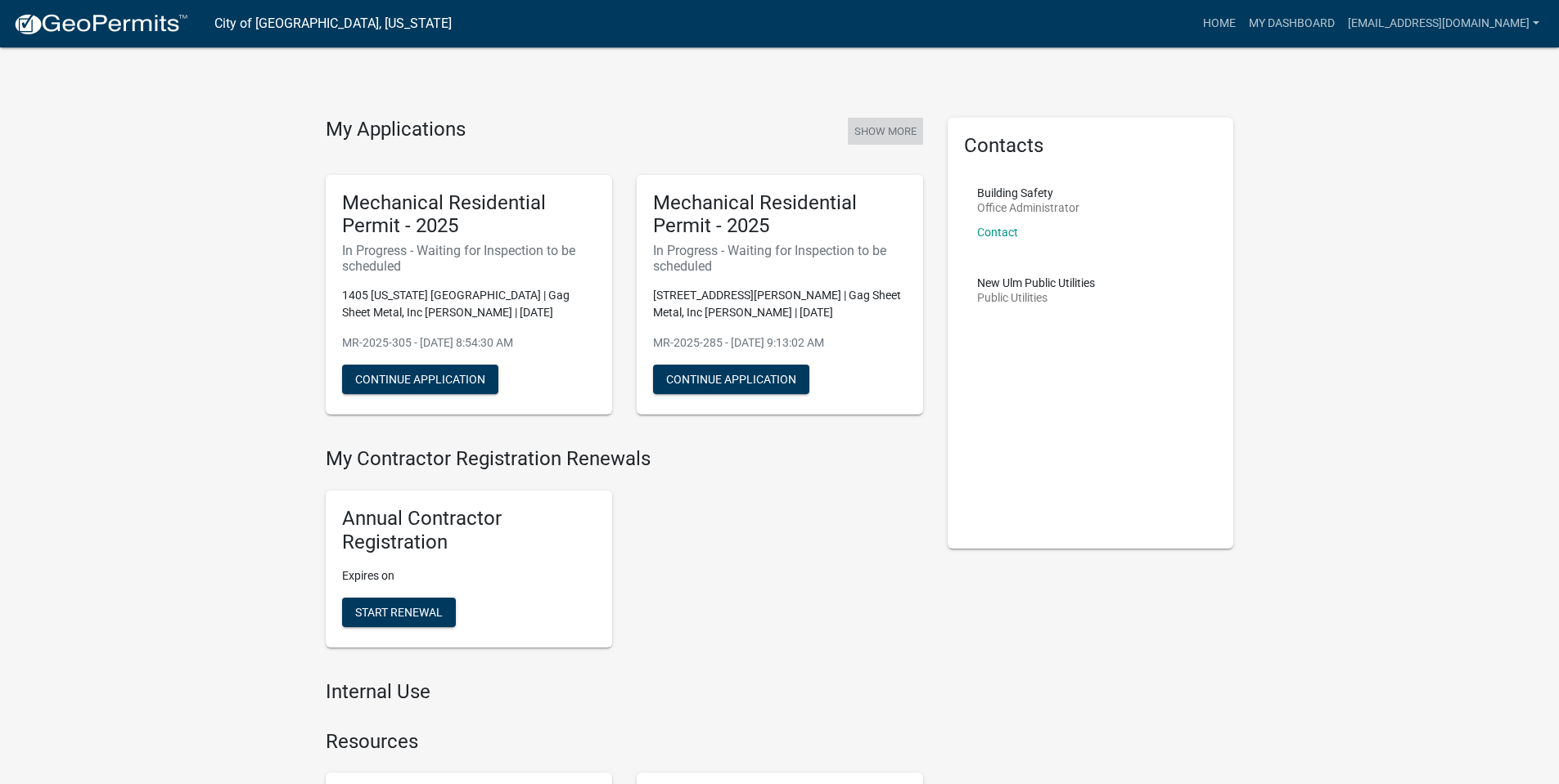
click at [885, 123] on button "Show More" at bounding box center [885, 131] width 75 height 27
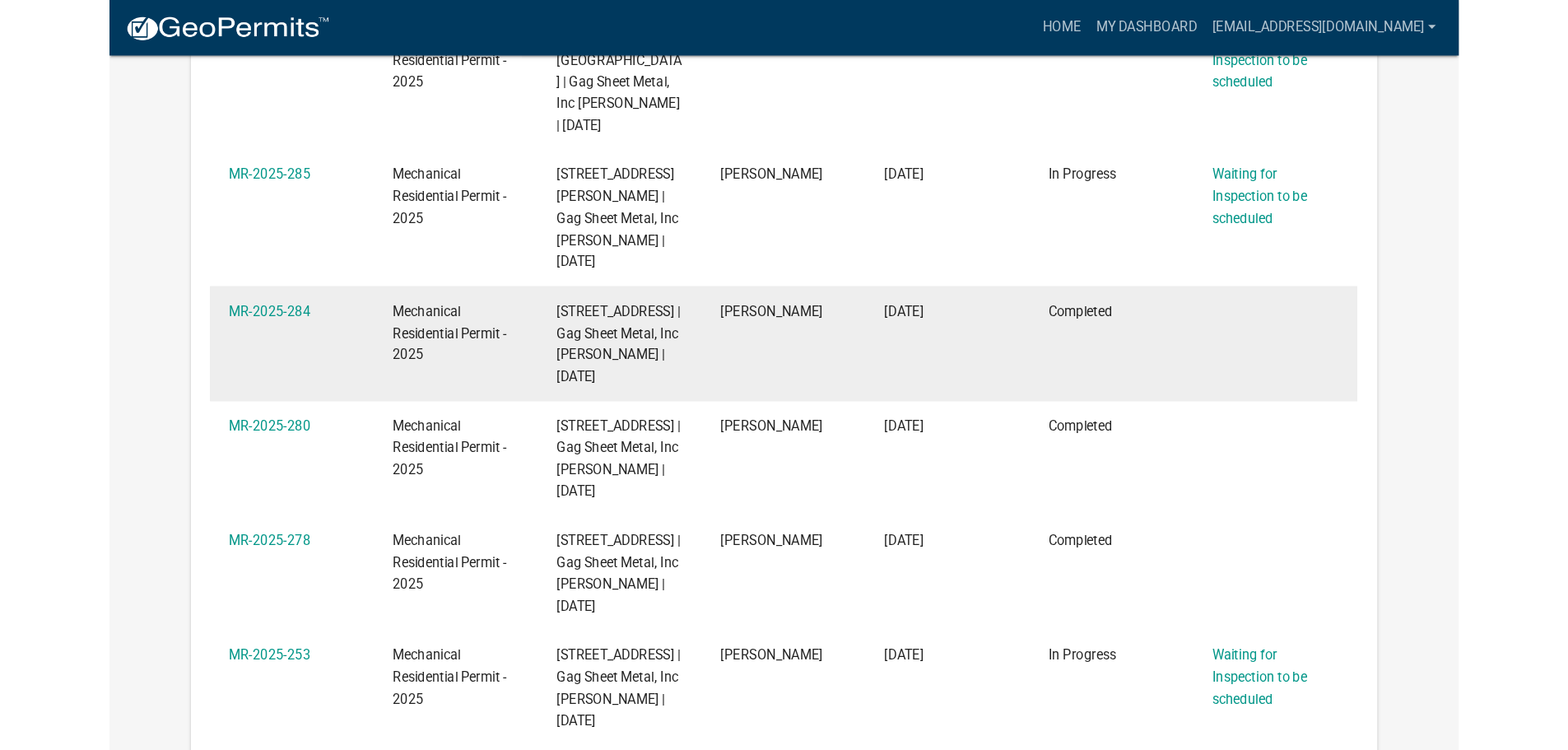
scroll to position [411, 0]
